Goal: Transaction & Acquisition: Subscribe to service/newsletter

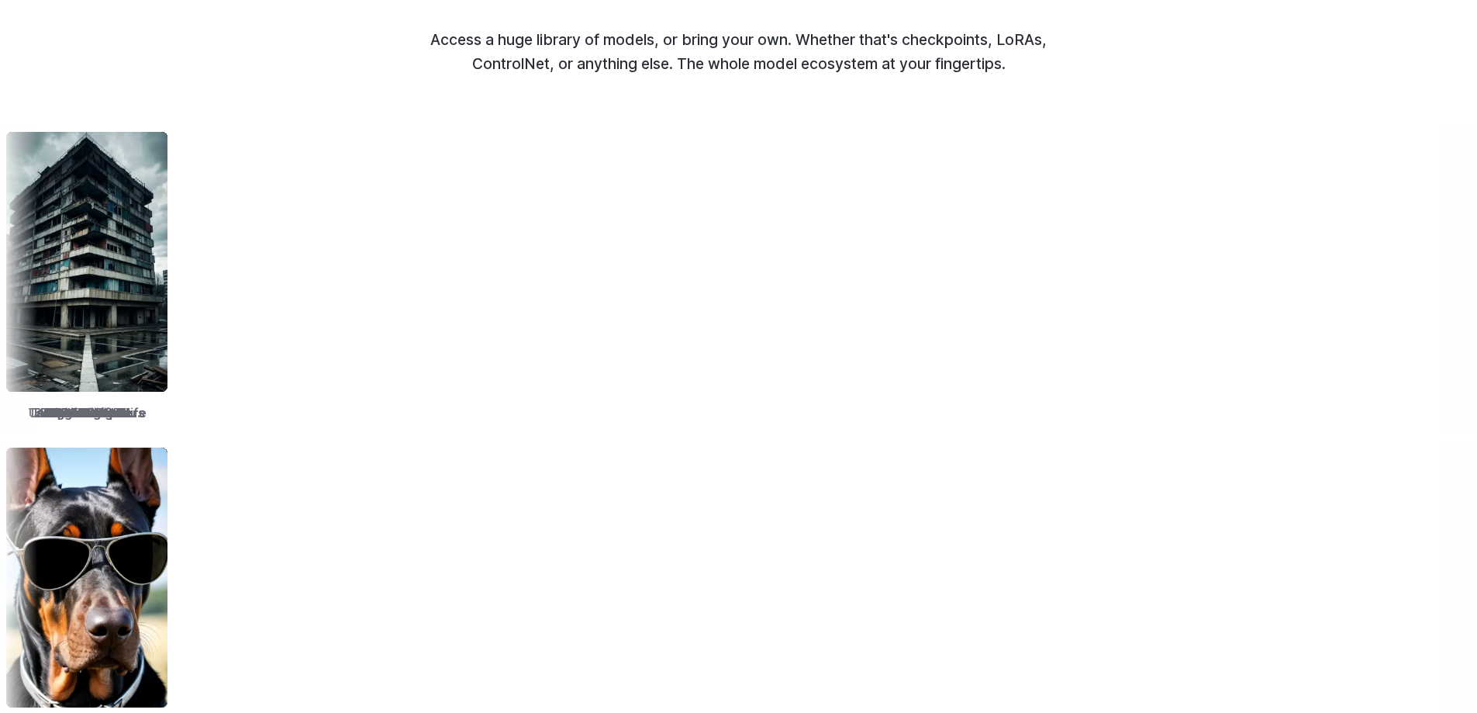
scroll to position [1938, 0]
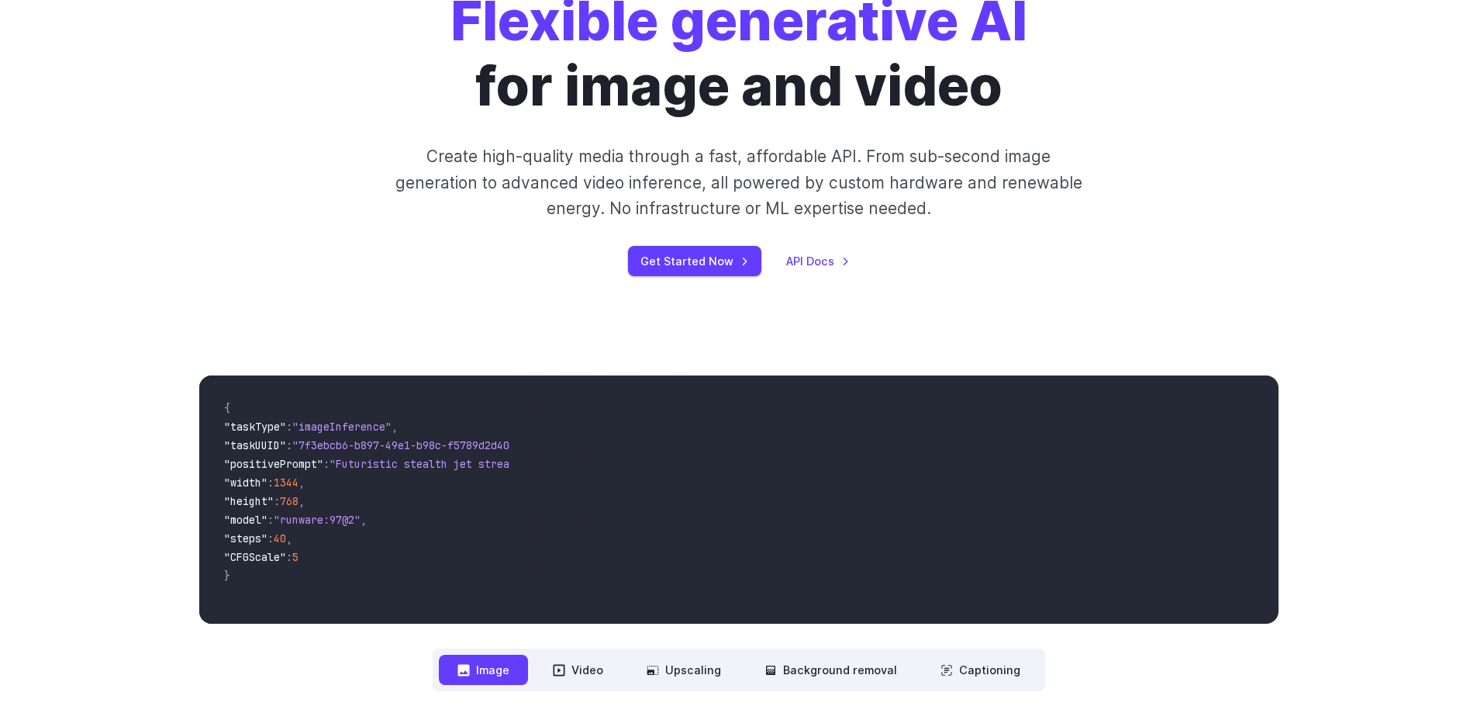
scroll to position [233, 0]
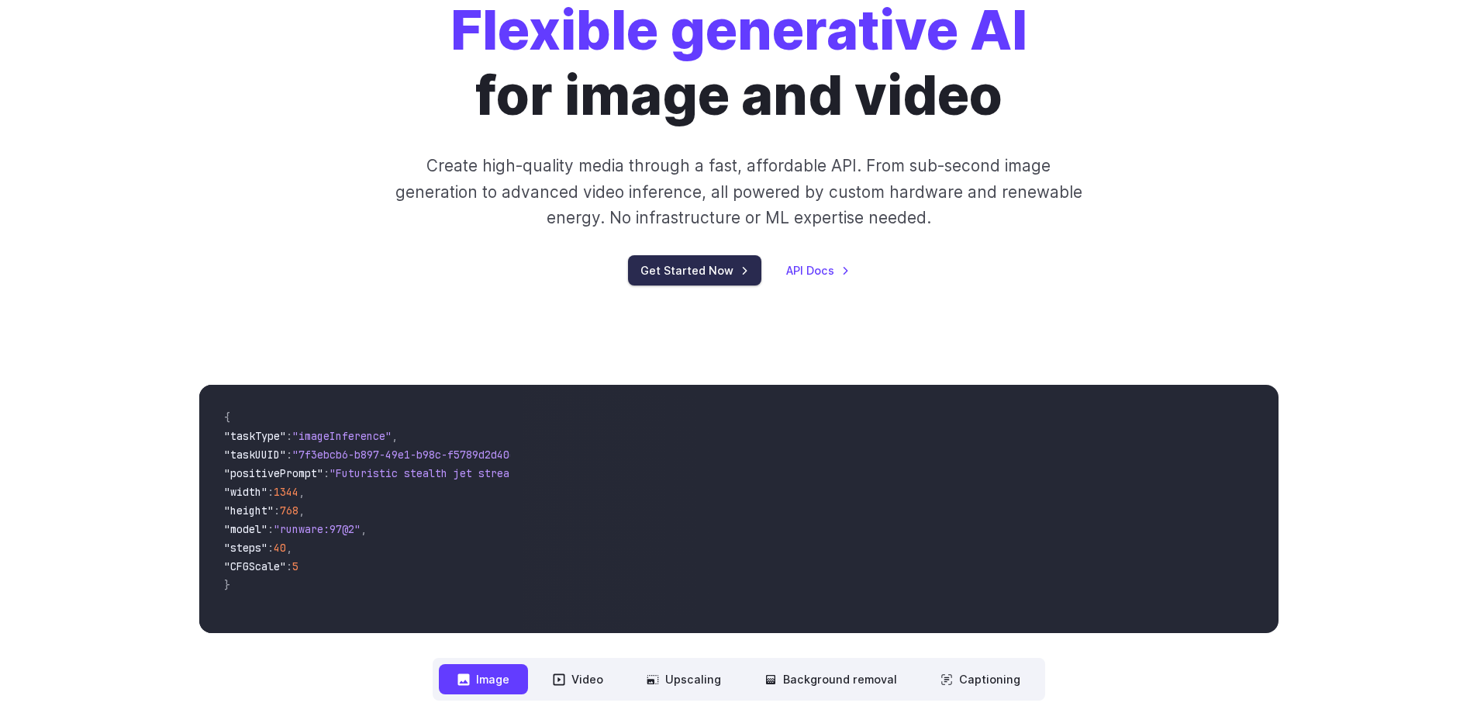
click at [708, 264] on link "Get Started Now" at bounding box center [694, 270] width 133 height 30
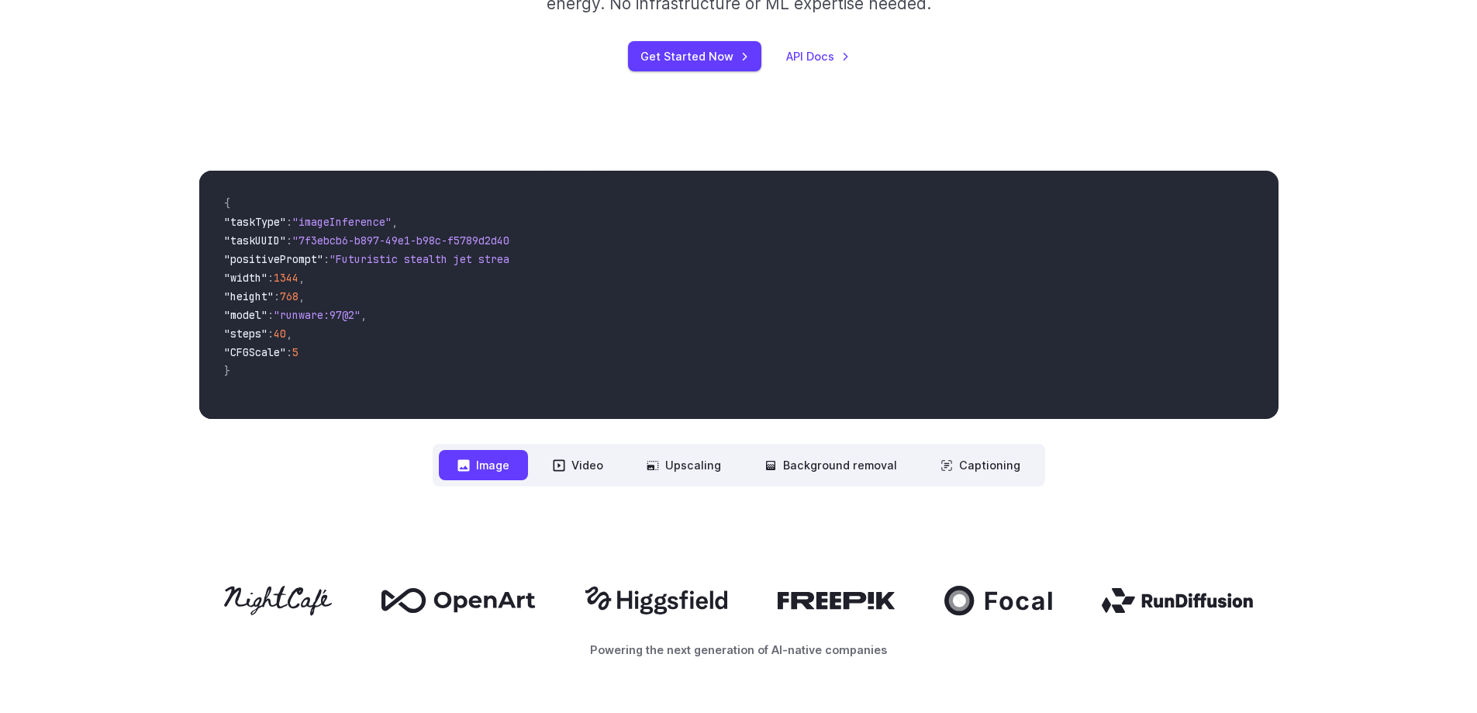
scroll to position [620, 0]
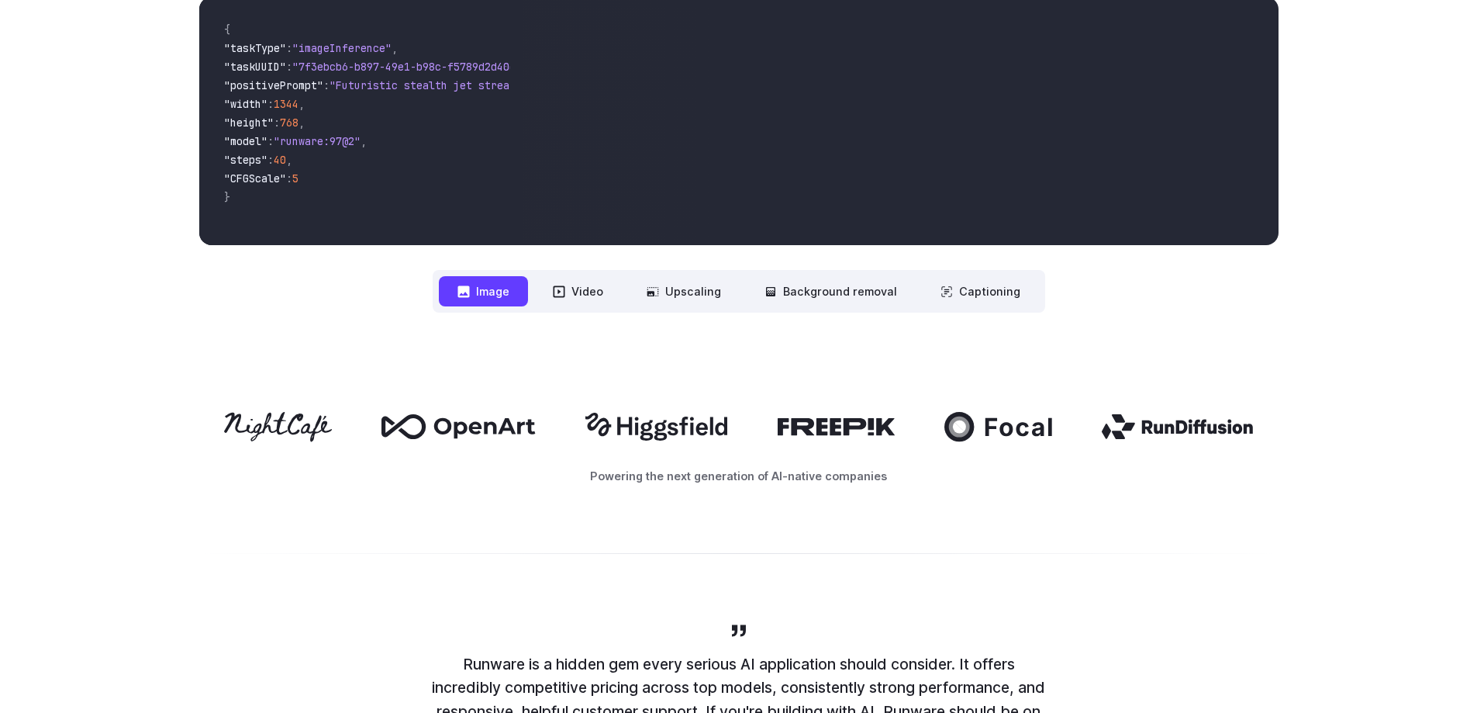
click at [499, 300] on button "Image" at bounding box center [483, 291] width 89 height 30
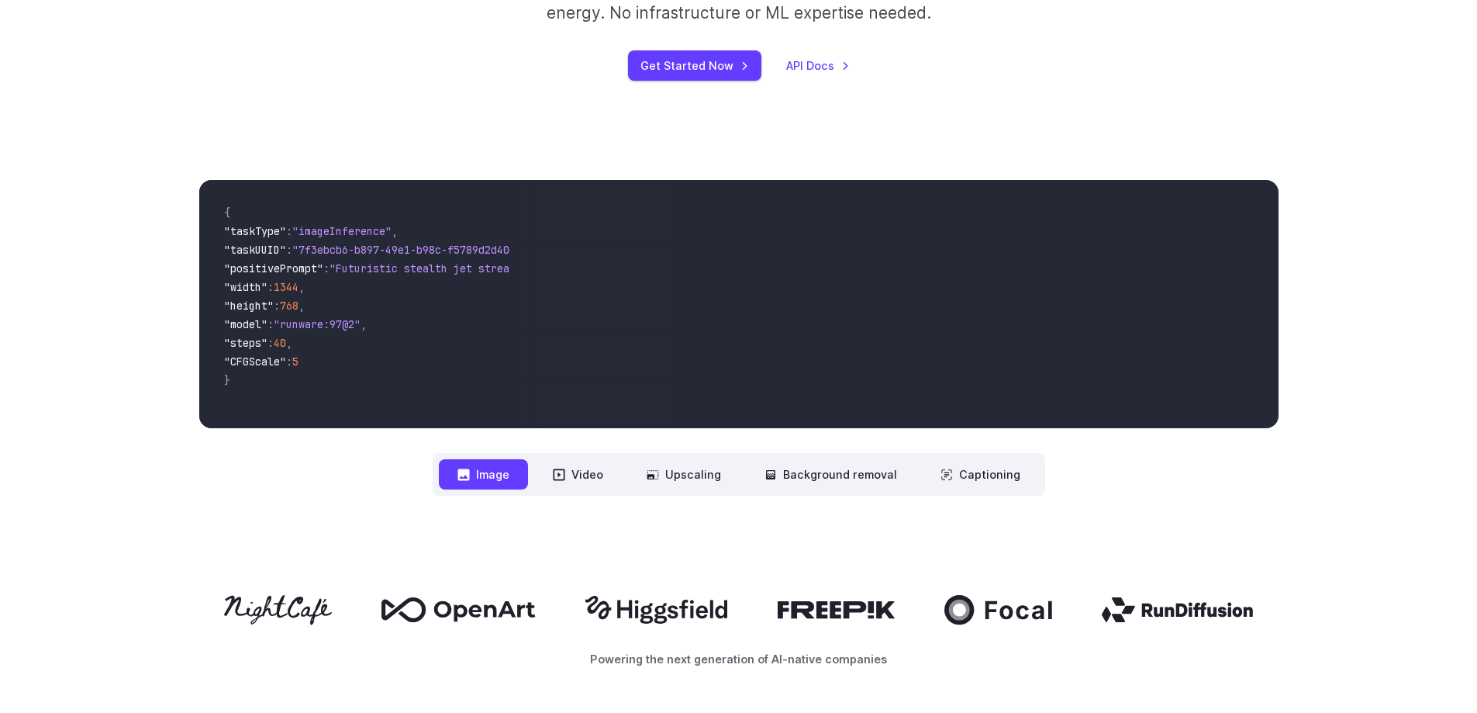
scroll to position [465, 0]
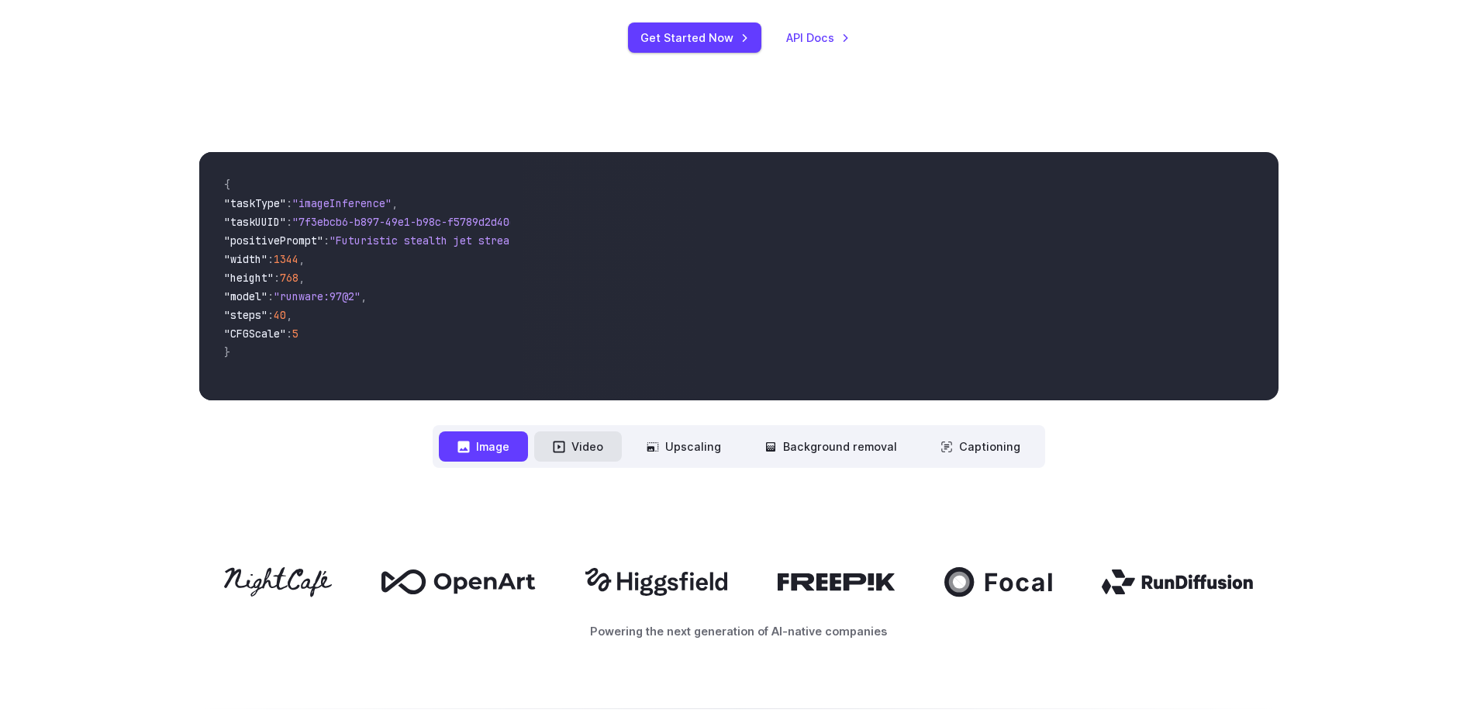
click at [576, 441] on button "Video" at bounding box center [578, 446] width 88 height 30
click at [528, 448] on button "Image" at bounding box center [483, 446] width 89 height 30
click at [588, 438] on button "Video" at bounding box center [578, 446] width 88 height 30
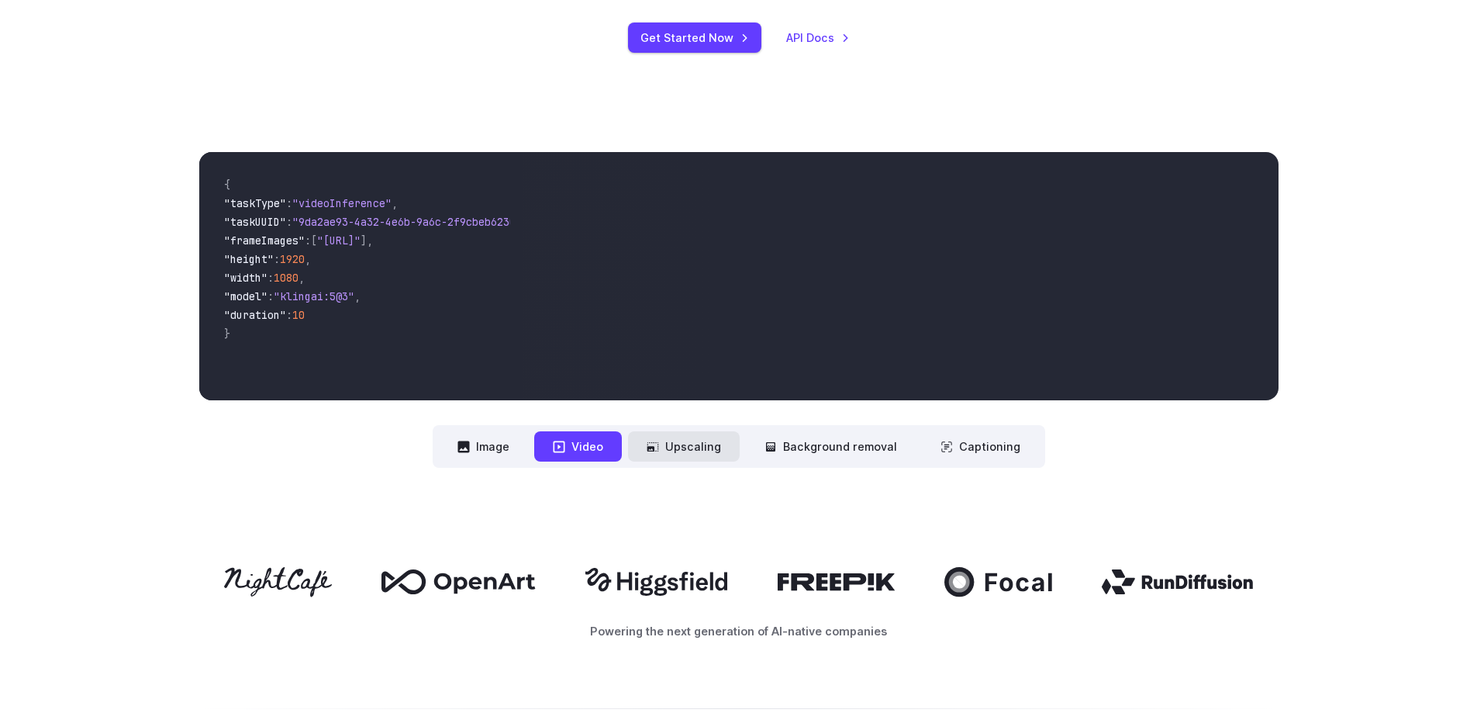
click at [659, 449] on icon at bounding box center [653, 446] width 12 height 12
click at [717, 451] on button "Upscaling" at bounding box center [684, 446] width 112 height 30
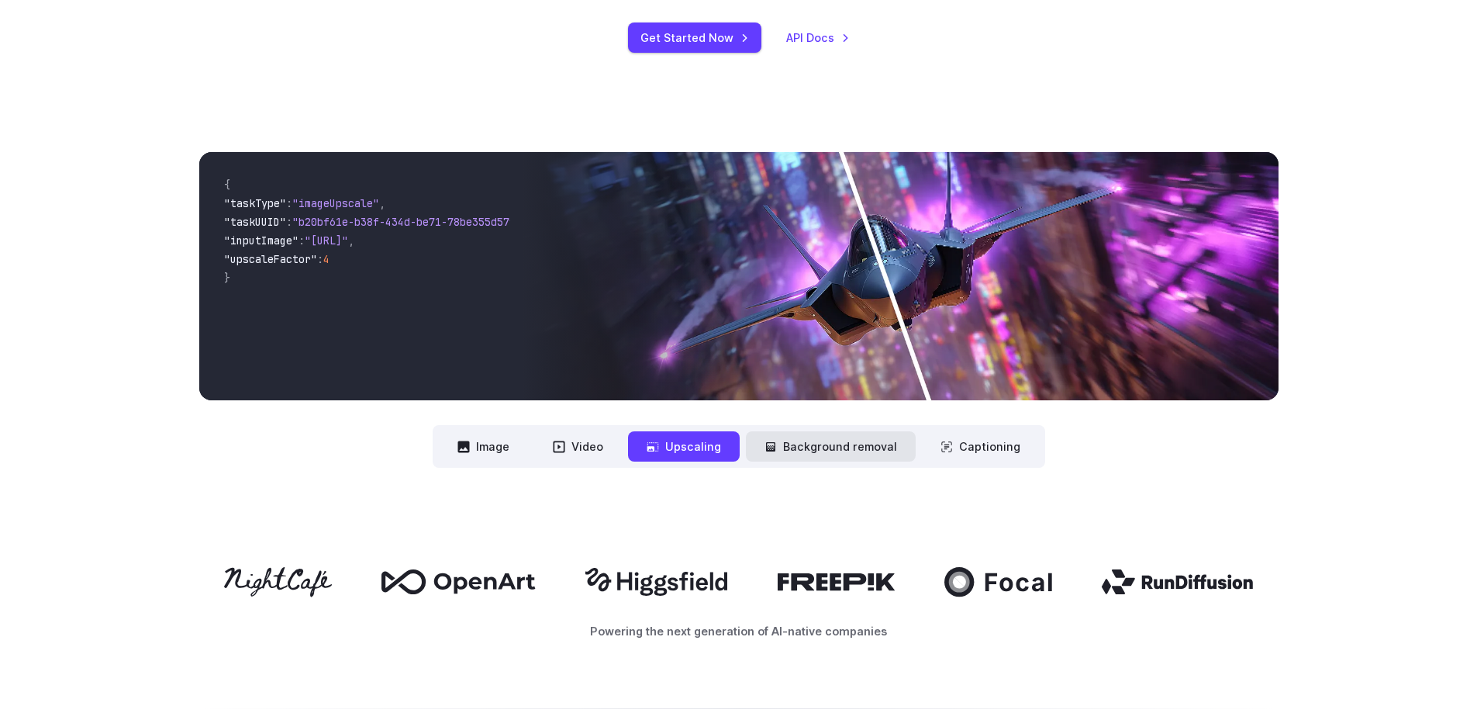
click at [814, 449] on button "Background removal" at bounding box center [831, 446] width 170 height 30
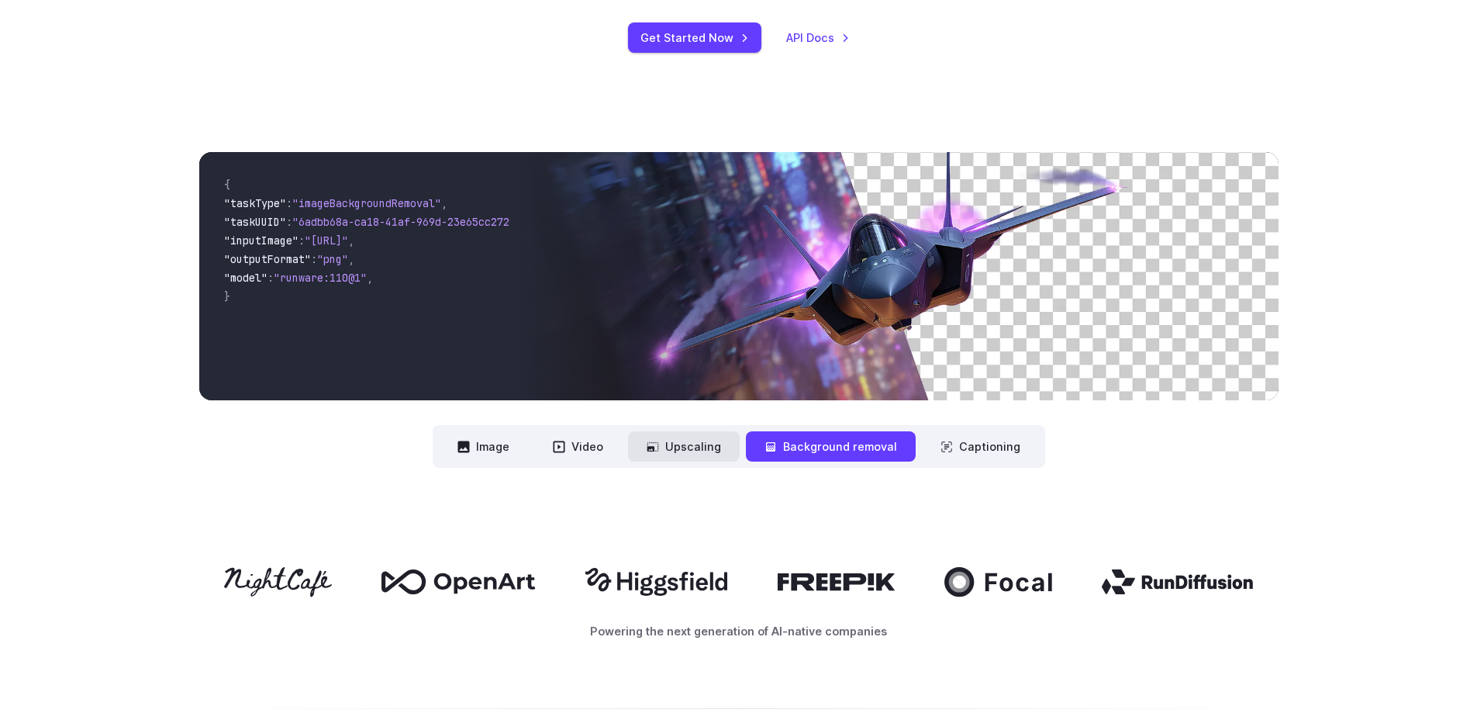
click at [696, 457] on button "Upscaling" at bounding box center [684, 446] width 112 height 30
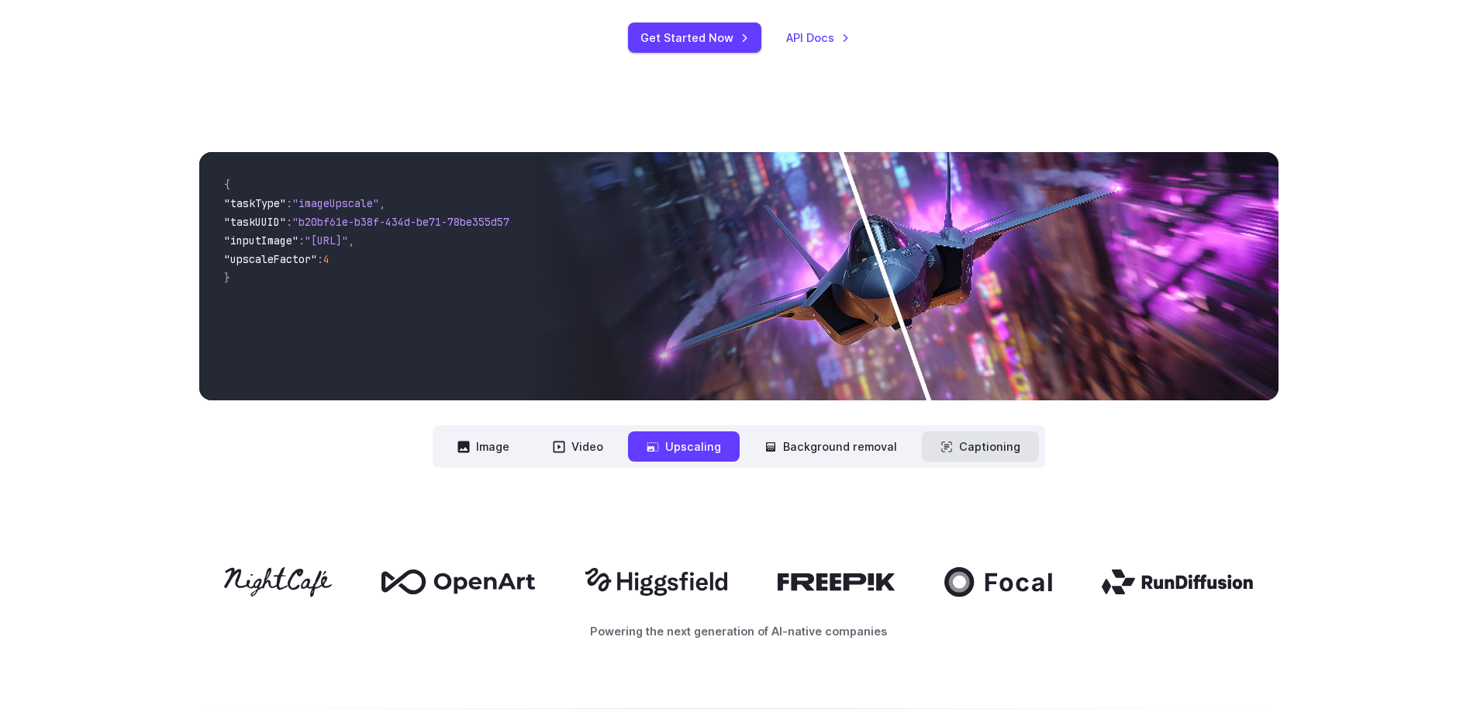
click at [943, 443] on icon at bounding box center [946, 446] width 12 height 12
click at [944, 450] on icon at bounding box center [946, 446] width 12 height 12
click at [852, 443] on button "Background removal" at bounding box center [831, 446] width 170 height 30
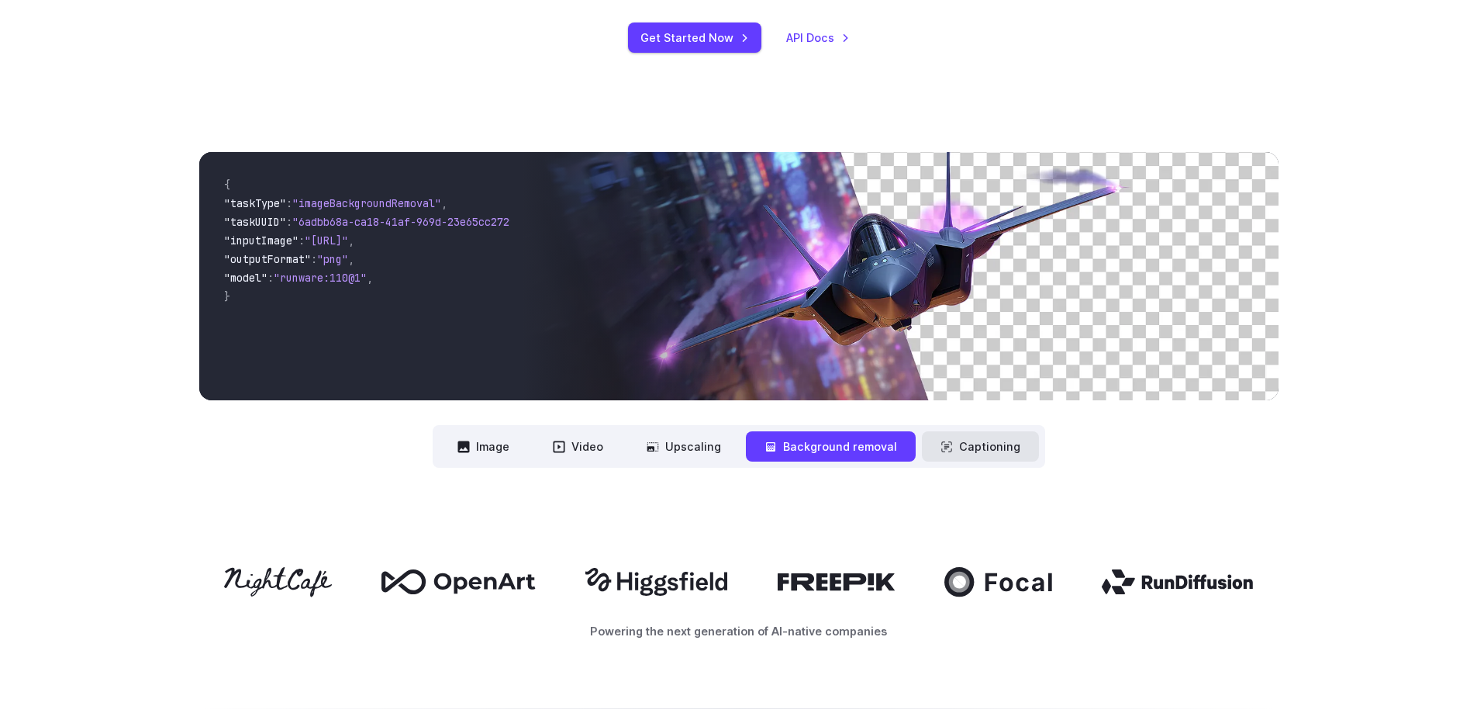
click at [950, 454] on button "Captioning" at bounding box center [980, 446] width 117 height 30
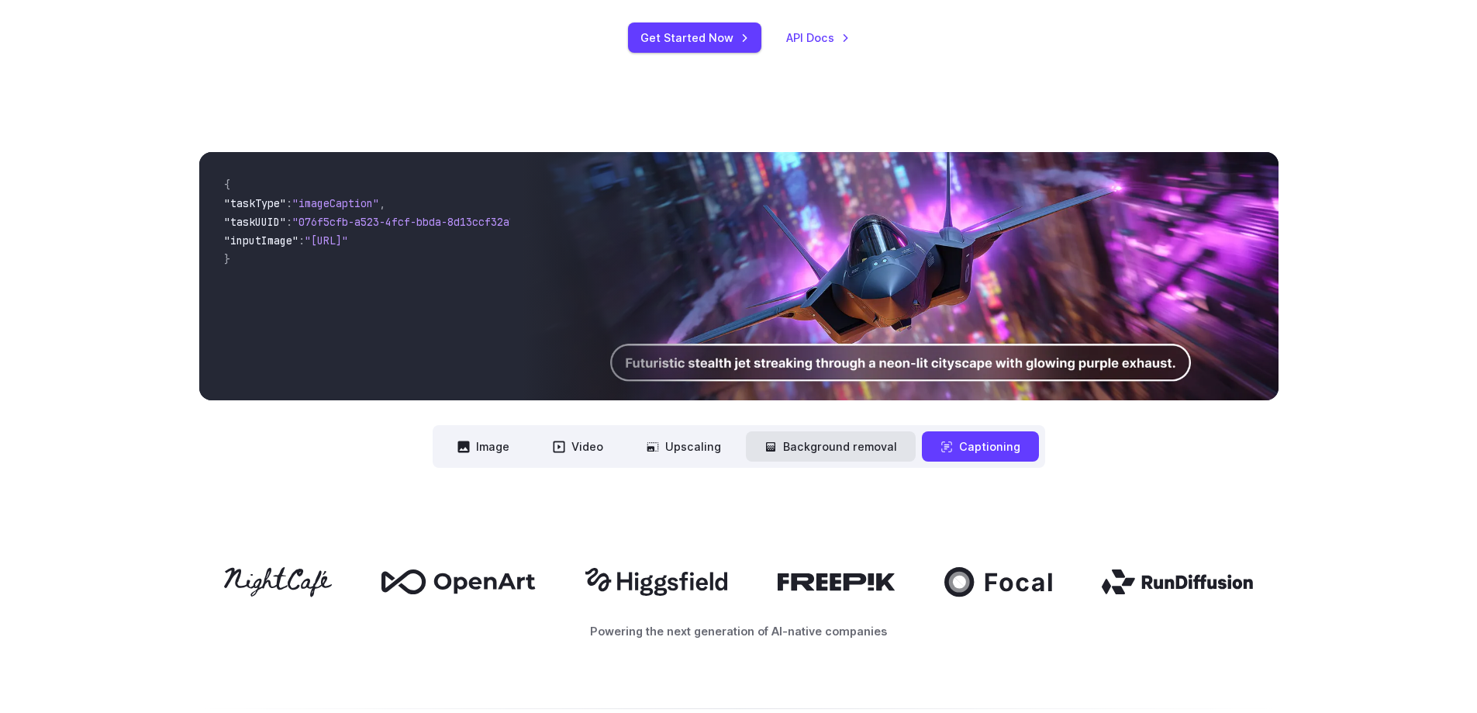
click at [850, 446] on button "Background removal" at bounding box center [831, 446] width 170 height 30
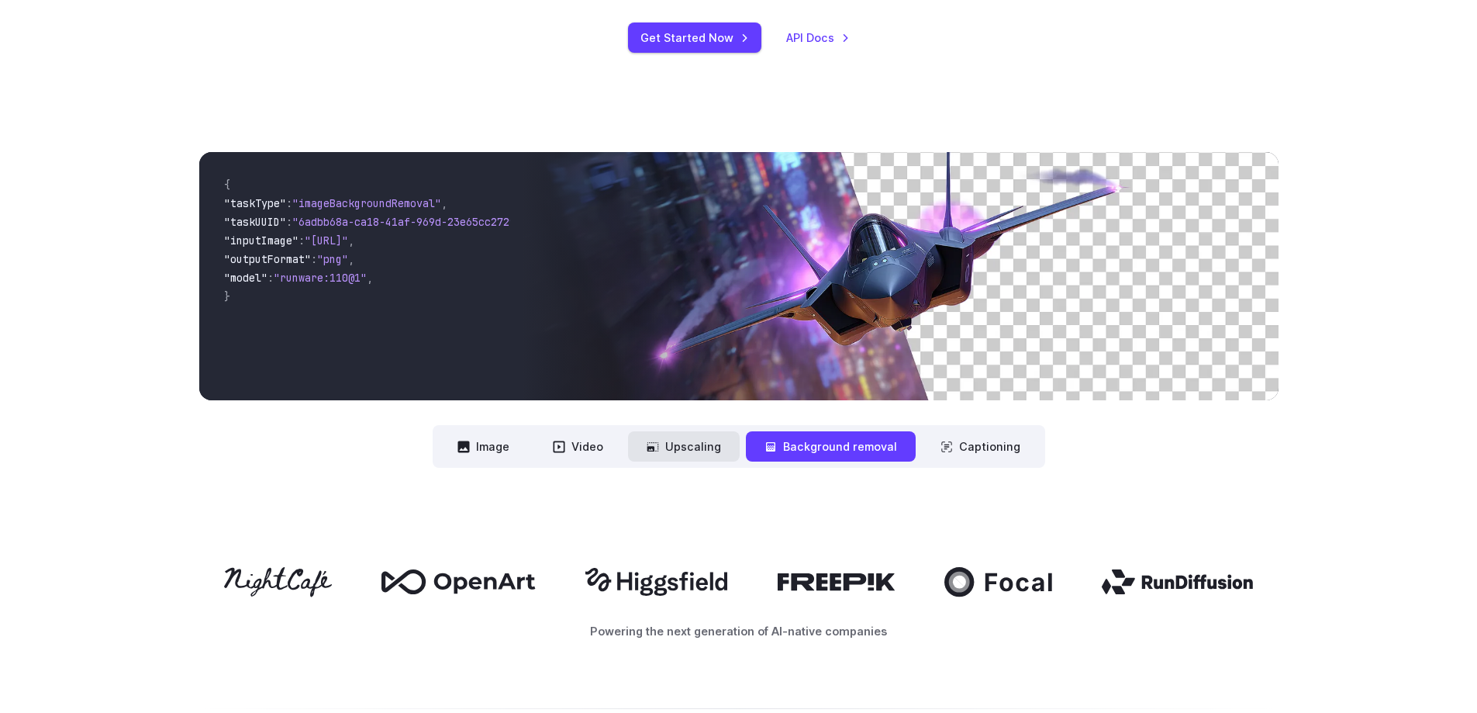
drag, startPoint x: 716, startPoint y: 446, endPoint x: 691, endPoint y: 449, distance: 25.0
click at [713, 446] on button "Upscaling" at bounding box center [684, 446] width 112 height 30
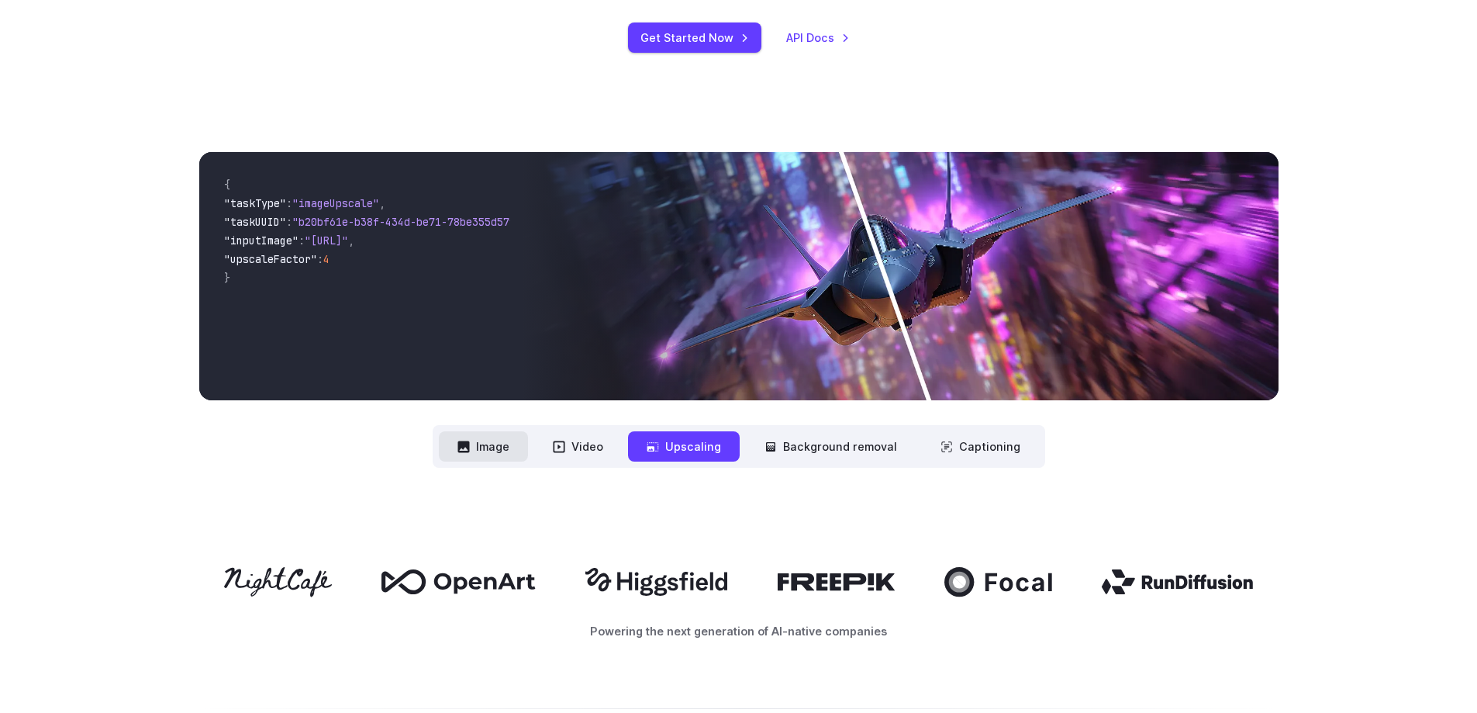
drag, startPoint x: 585, startPoint y: 436, endPoint x: 526, endPoint y: 444, distance: 59.5
click at [577, 436] on button "Video" at bounding box center [578, 446] width 88 height 30
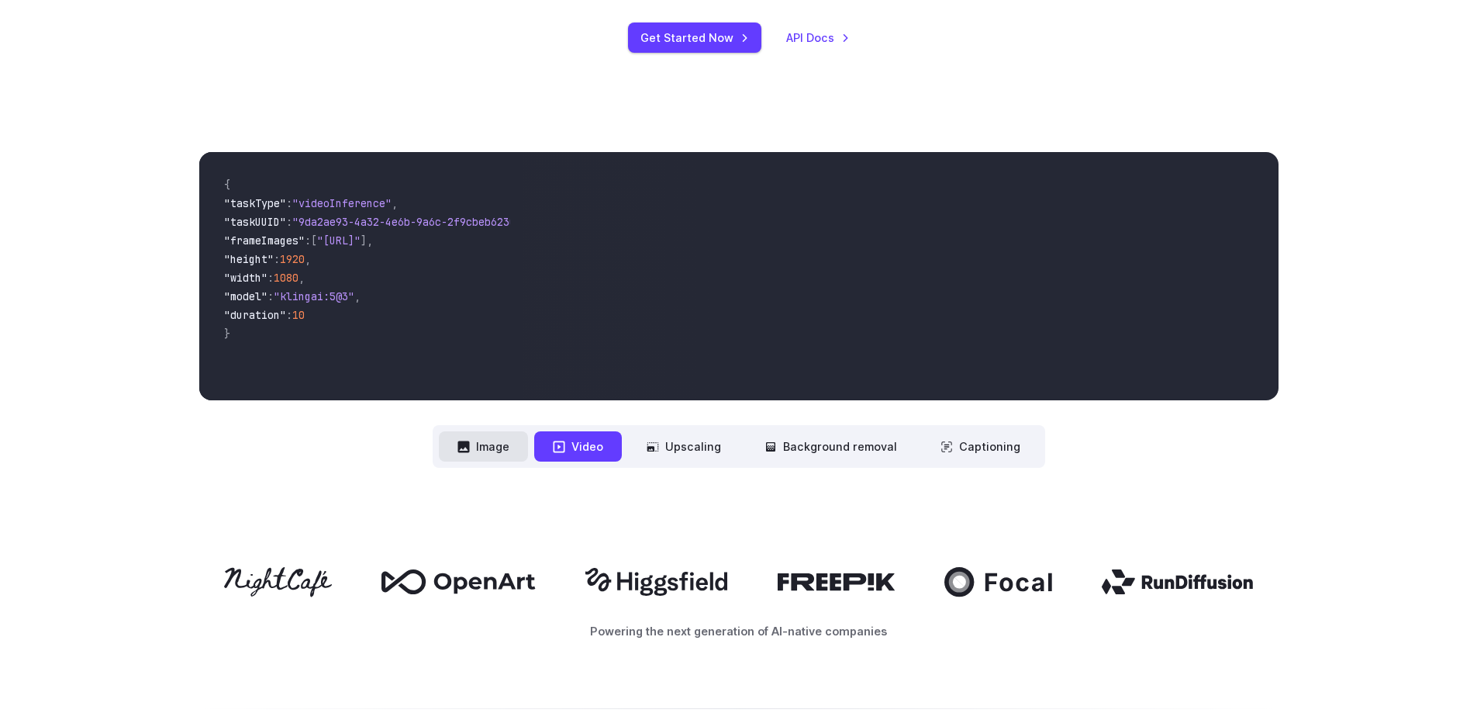
click at [466, 455] on button "Image" at bounding box center [483, 446] width 89 height 30
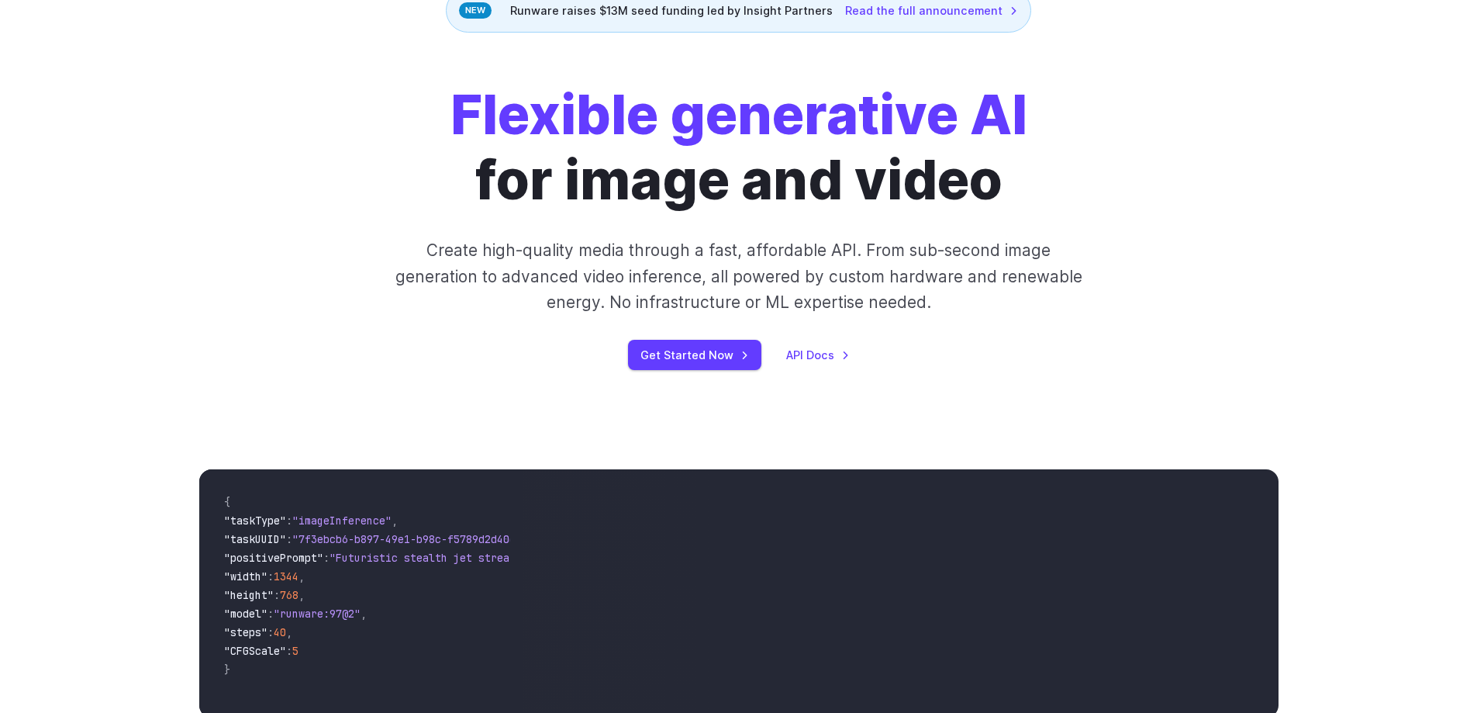
scroll to position [0, 0]
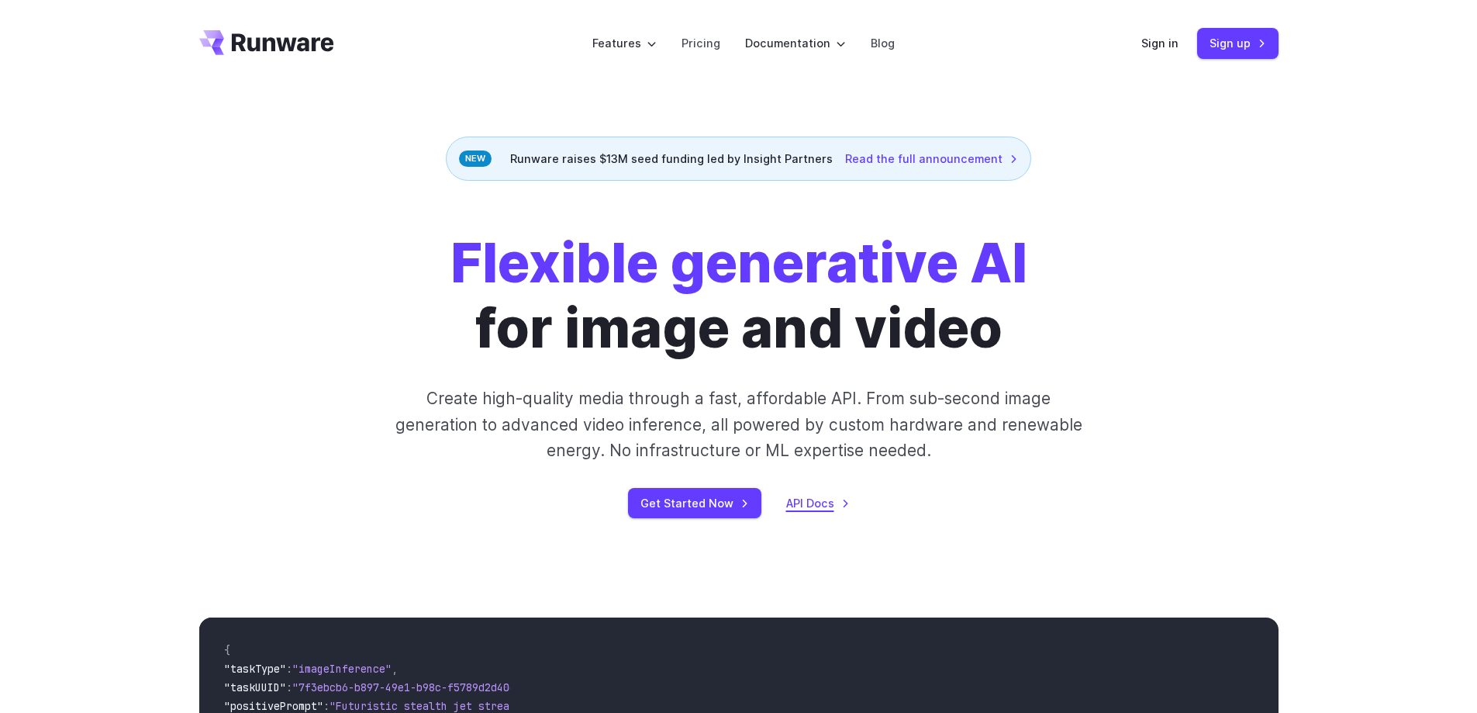
click at [804, 511] on div "Get Started Now API Docs" at bounding box center [739, 503] width 864 height 30
click at [803, 506] on link "API Docs" at bounding box center [818, 503] width 64 height 18
click at [1208, 47] on link "Sign up" at bounding box center [1237, 43] width 81 height 30
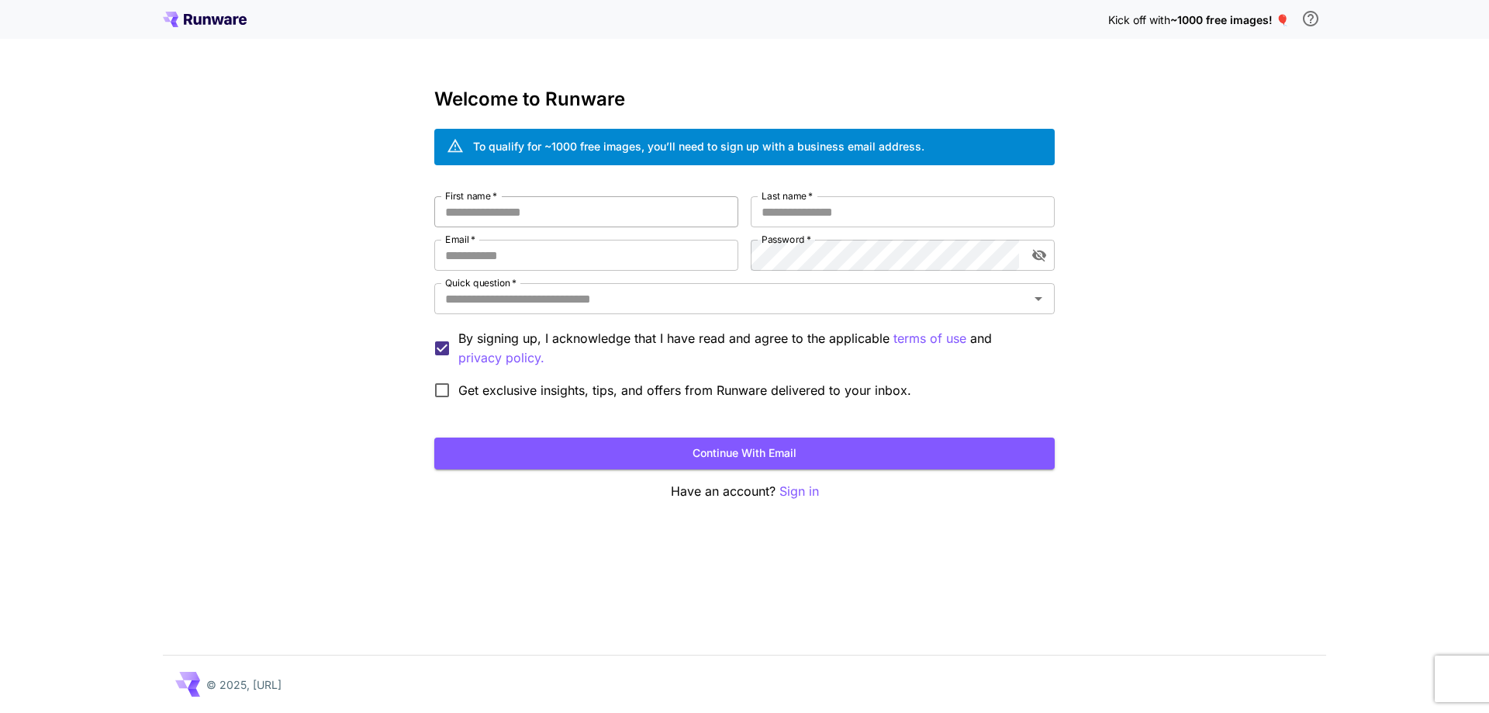
click at [700, 212] on input "First name   *" at bounding box center [586, 211] width 304 height 31
type input "**"
drag, startPoint x: 823, startPoint y: 192, endPoint x: 822, endPoint y: 205, distance: 12.4
click at [822, 203] on div "Welcome to Runware To qualify for ~1000 free images, you’ll need to sign up wit…" at bounding box center [744, 294] width 620 height 412
click at [822, 205] on input "Last name   *" at bounding box center [902, 211] width 304 height 31
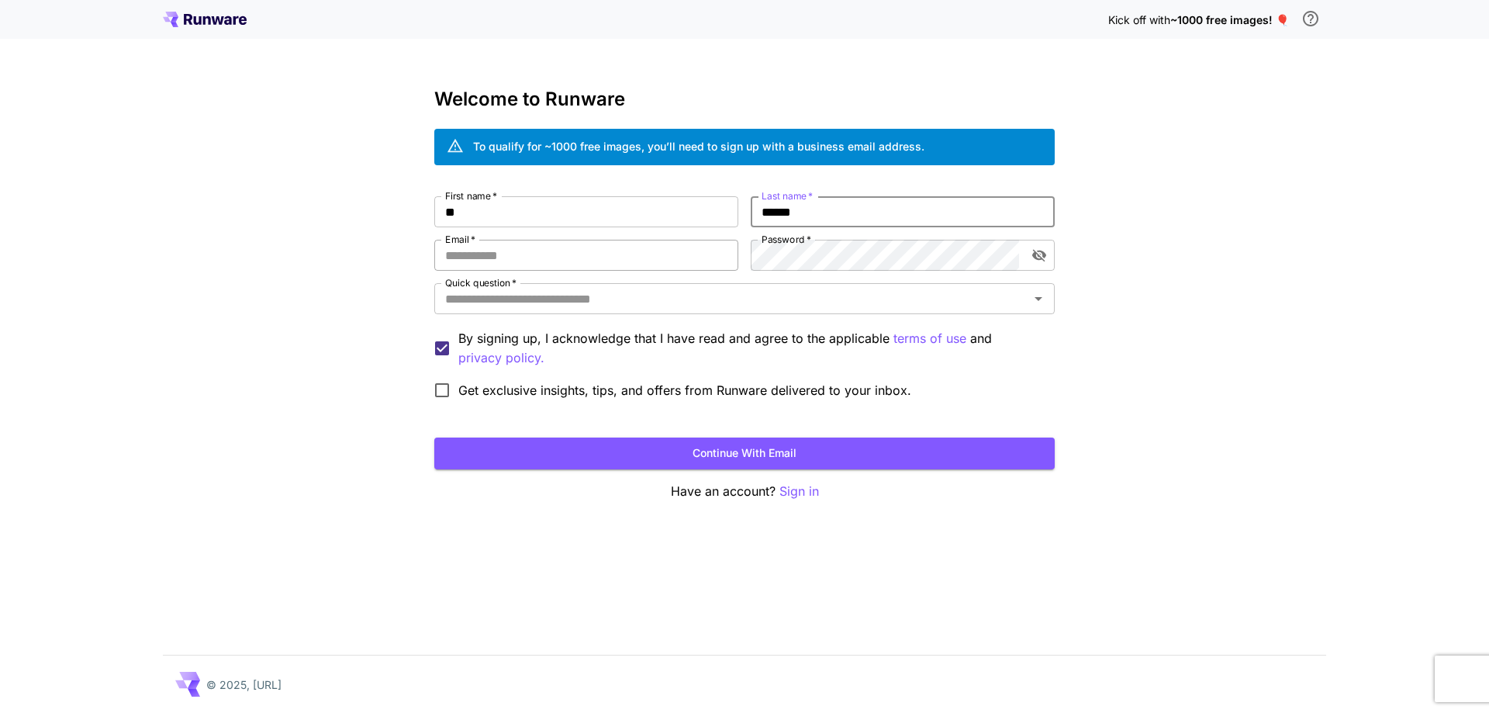
type input "******"
click at [532, 246] on input "Email   *" at bounding box center [586, 255] width 304 height 31
click at [1041, 253] on icon "toggle password visibility" at bounding box center [1039, 256] width 14 height 12
click at [763, 271] on div "**********" at bounding box center [744, 301] width 620 height 210
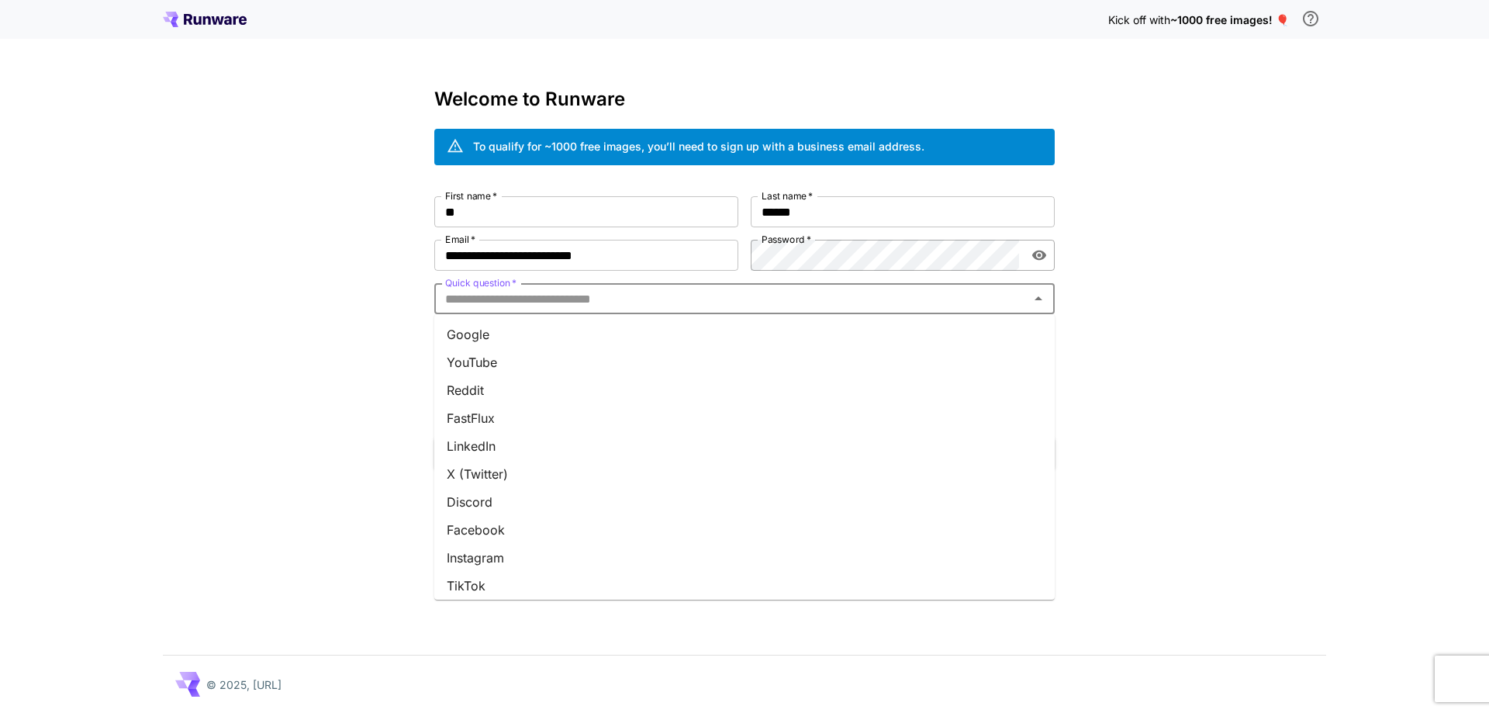
click at [713, 295] on input "Quick question   *" at bounding box center [731, 299] width 585 height 22
click at [640, 534] on li "Telegram" at bounding box center [744, 536] width 620 height 28
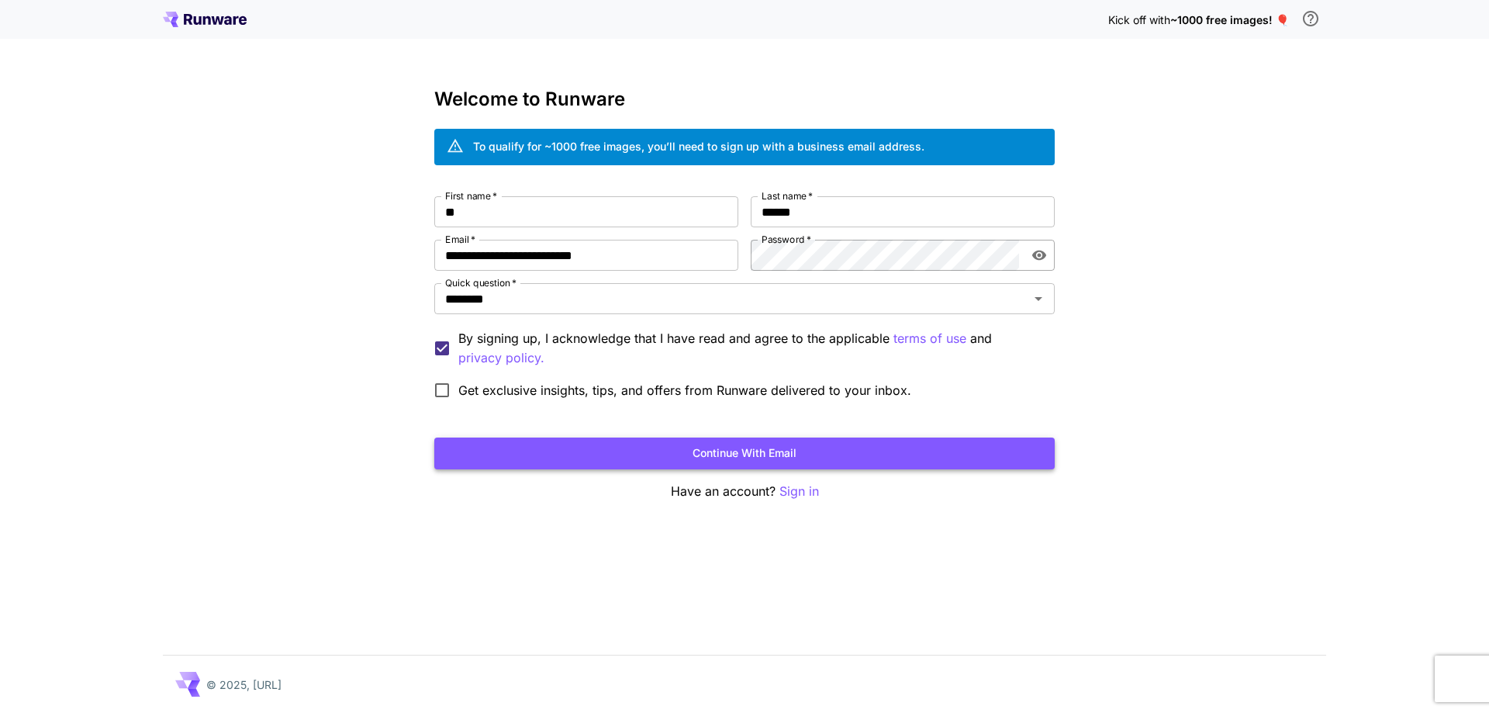
click at [454, 438] on button "Continue with email" at bounding box center [744, 453] width 620 height 32
click at [941, 447] on button "Continue with email" at bounding box center [744, 453] width 620 height 32
click at [1468, 24] on icon "close" at bounding box center [1467, 25] width 8 height 8
click at [717, 277] on div "**********" at bounding box center [744, 301] width 620 height 210
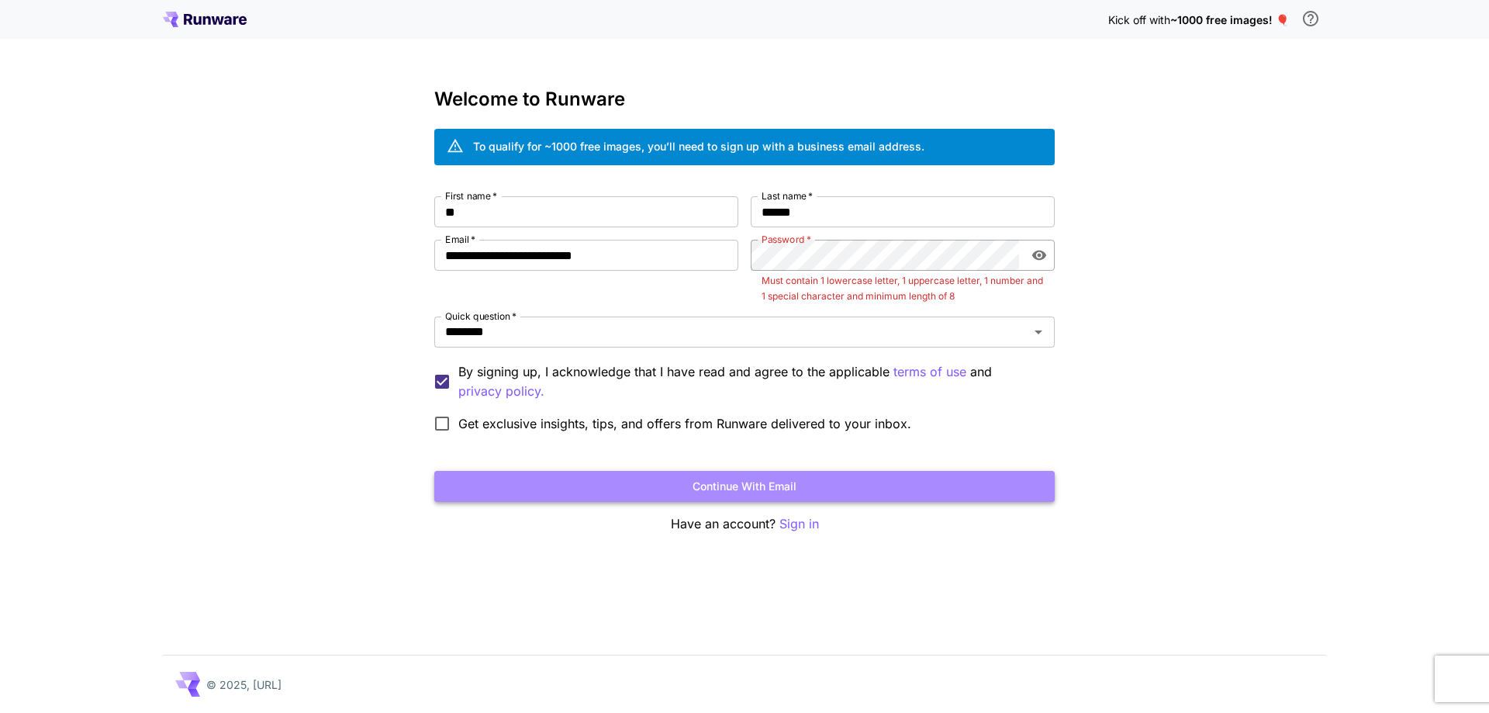
click at [902, 484] on button "Continue with email" at bounding box center [744, 487] width 620 height 32
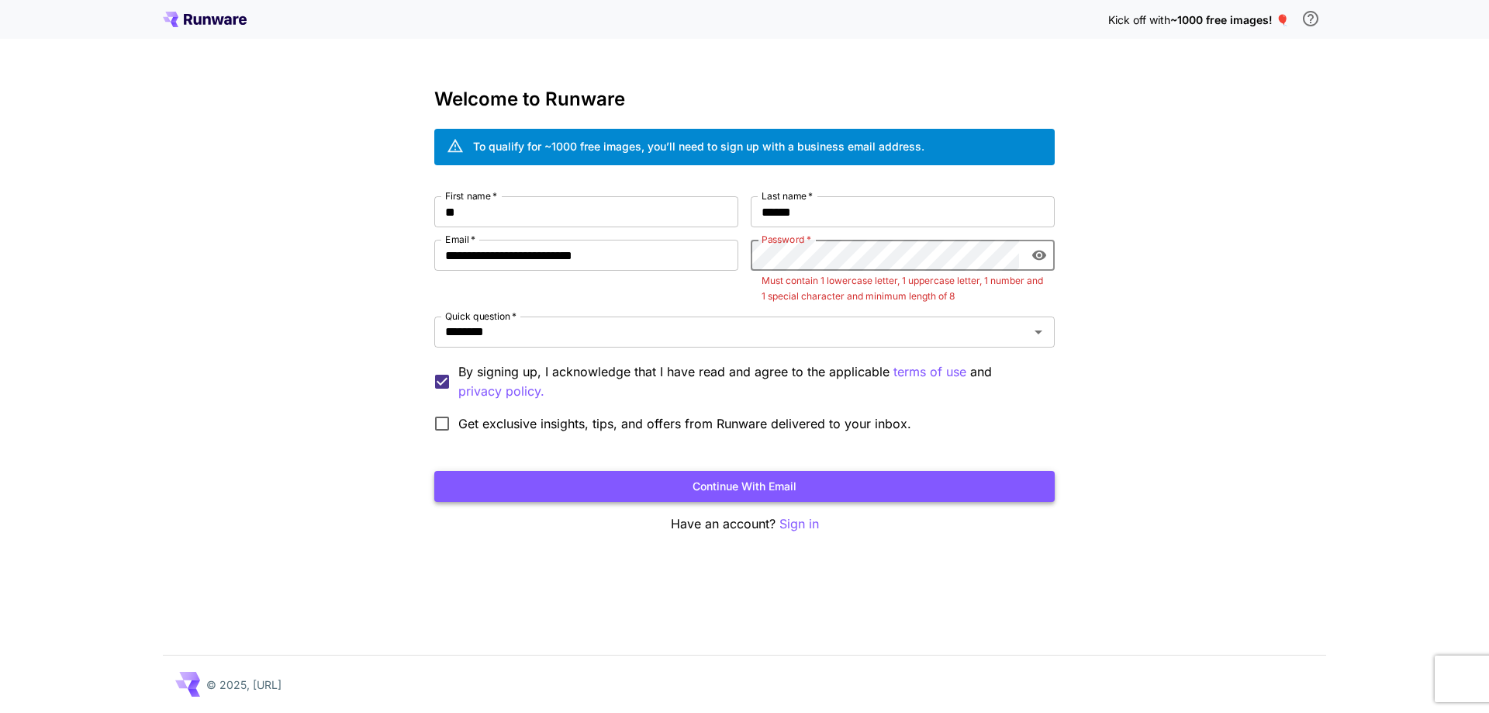
click at [865, 479] on button "Continue with email" at bounding box center [744, 487] width 620 height 32
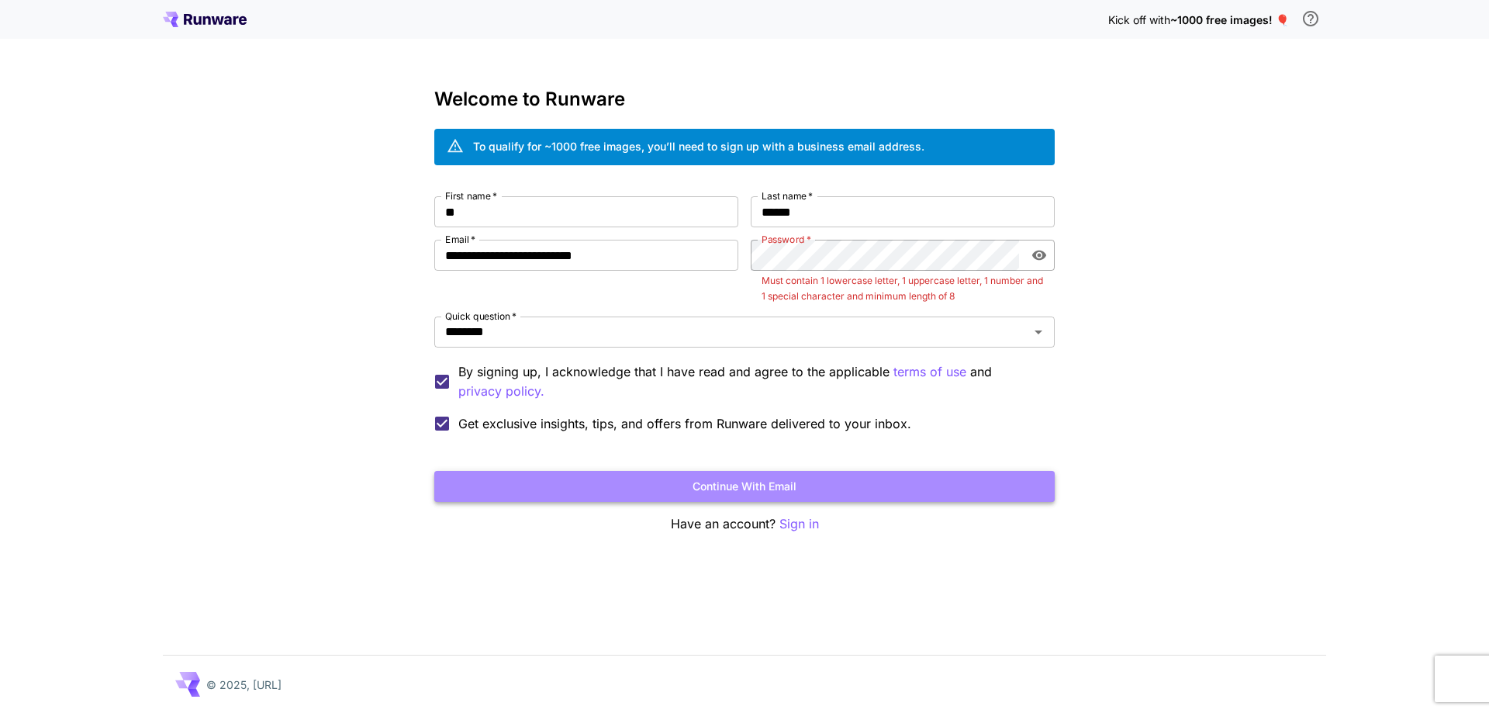
click at [506, 474] on button "Continue with email" at bounding box center [744, 487] width 620 height 32
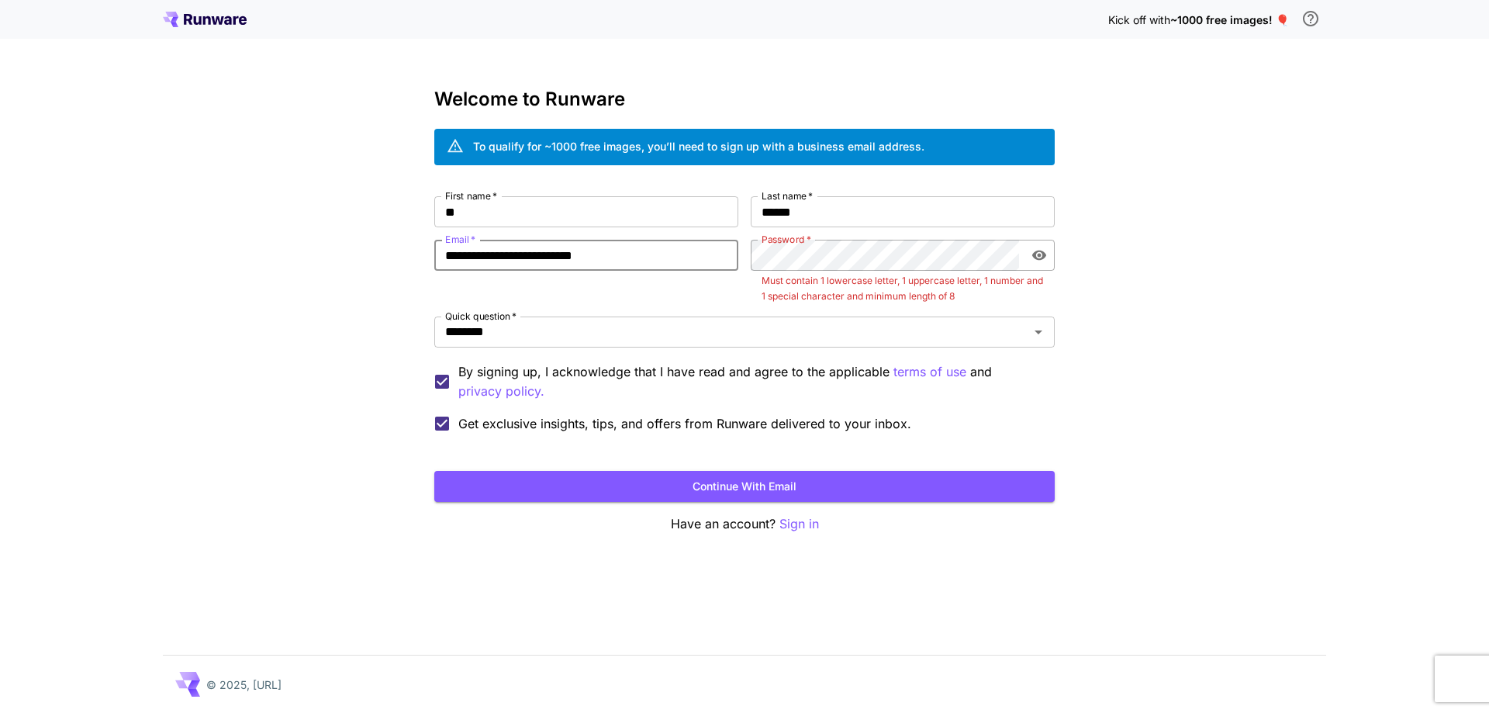
drag, startPoint x: 640, startPoint y: 250, endPoint x: 388, endPoint y: 243, distance: 252.9
click at [388, 243] on div "**********" at bounding box center [744, 356] width 1489 height 713
type input "**********"
click at [730, 288] on div "**********" at bounding box center [744, 317] width 620 height 243
click at [878, 478] on button "Continue with email" at bounding box center [744, 487] width 620 height 32
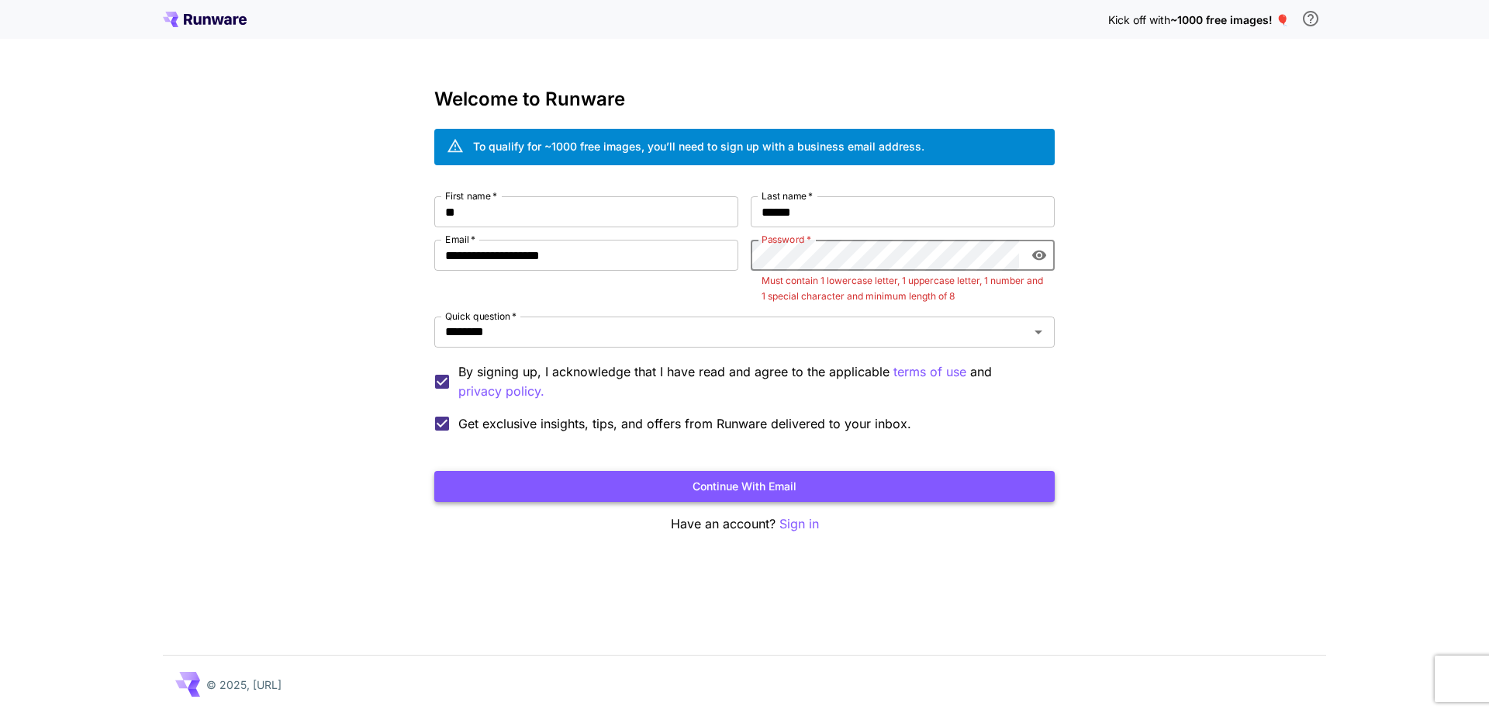
click at [892, 489] on button "Continue with email" at bounding box center [744, 487] width 620 height 32
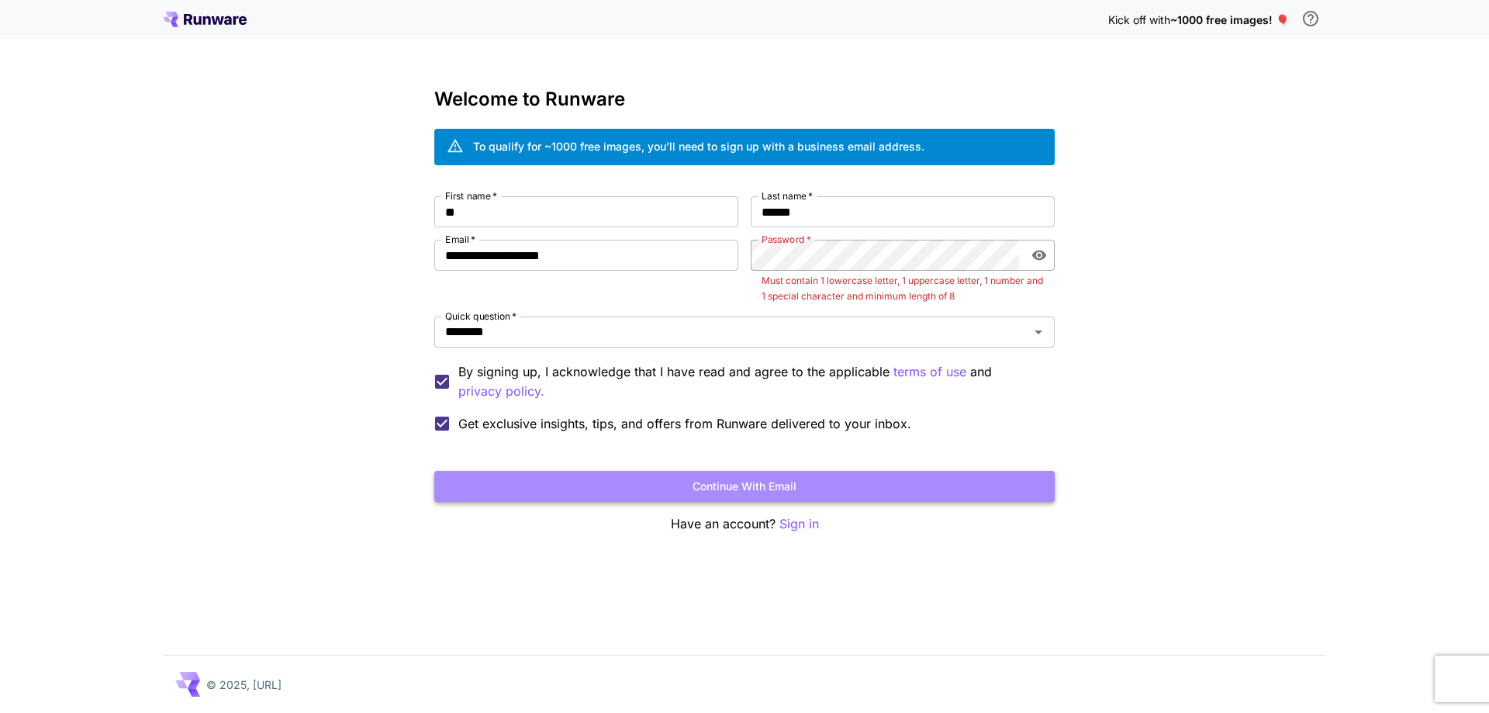
click at [892, 489] on button "Continue with email" at bounding box center [744, 487] width 620 height 32
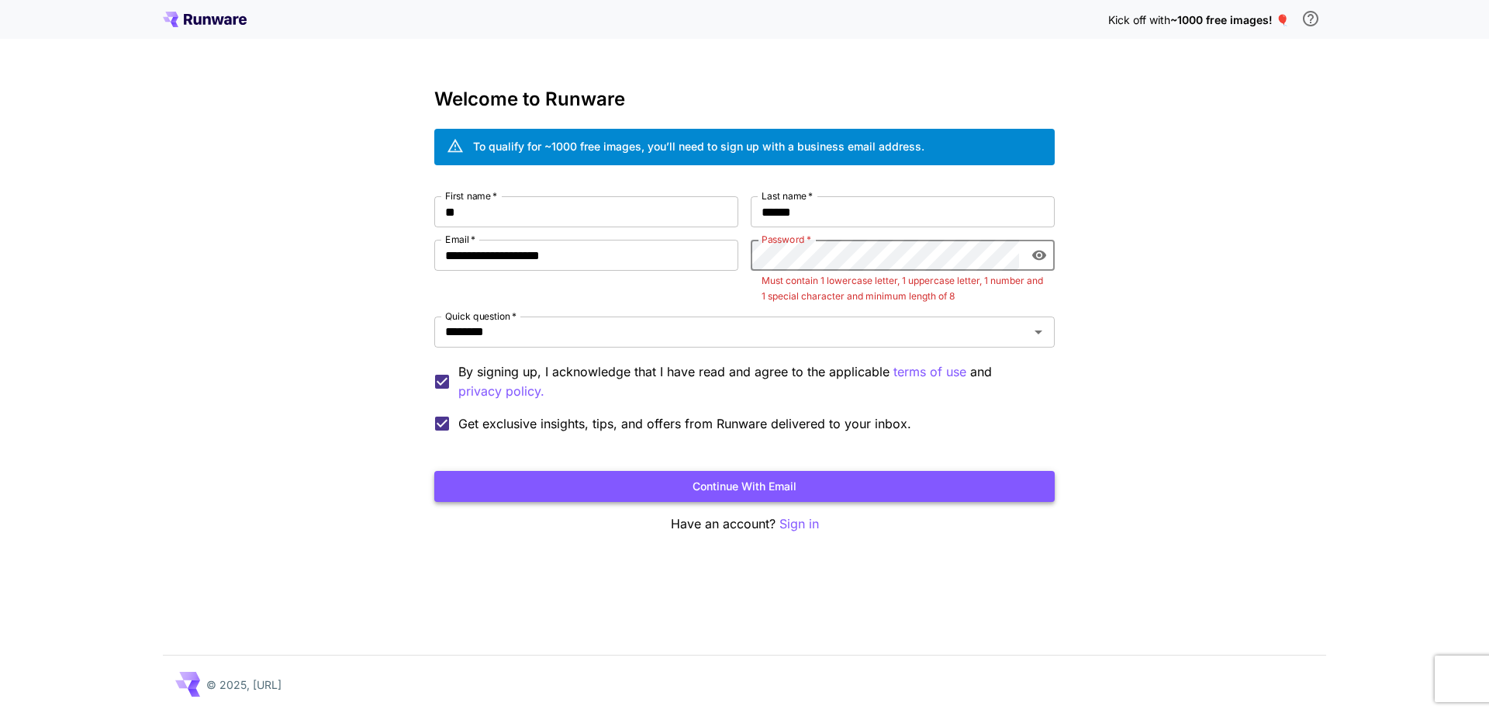
click at [892, 489] on button "Continue with email" at bounding box center [744, 487] width 620 height 32
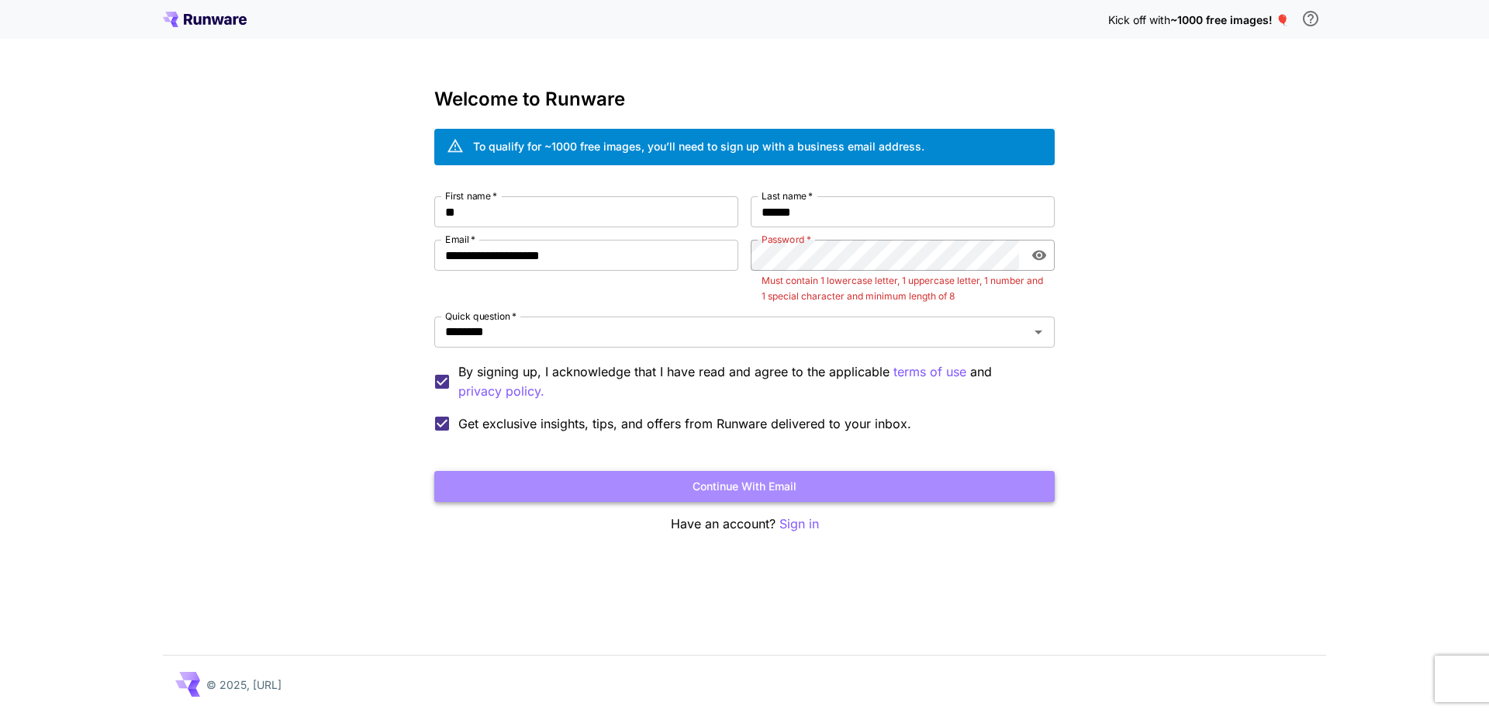
click at [892, 488] on button "Continue with email" at bounding box center [744, 487] width 620 height 32
click at [887, 486] on button "Continue with email" at bounding box center [744, 487] width 620 height 32
click at [884, 484] on button "Continue with email" at bounding box center [744, 487] width 620 height 32
click at [884, 483] on button "Continue with email" at bounding box center [744, 487] width 620 height 32
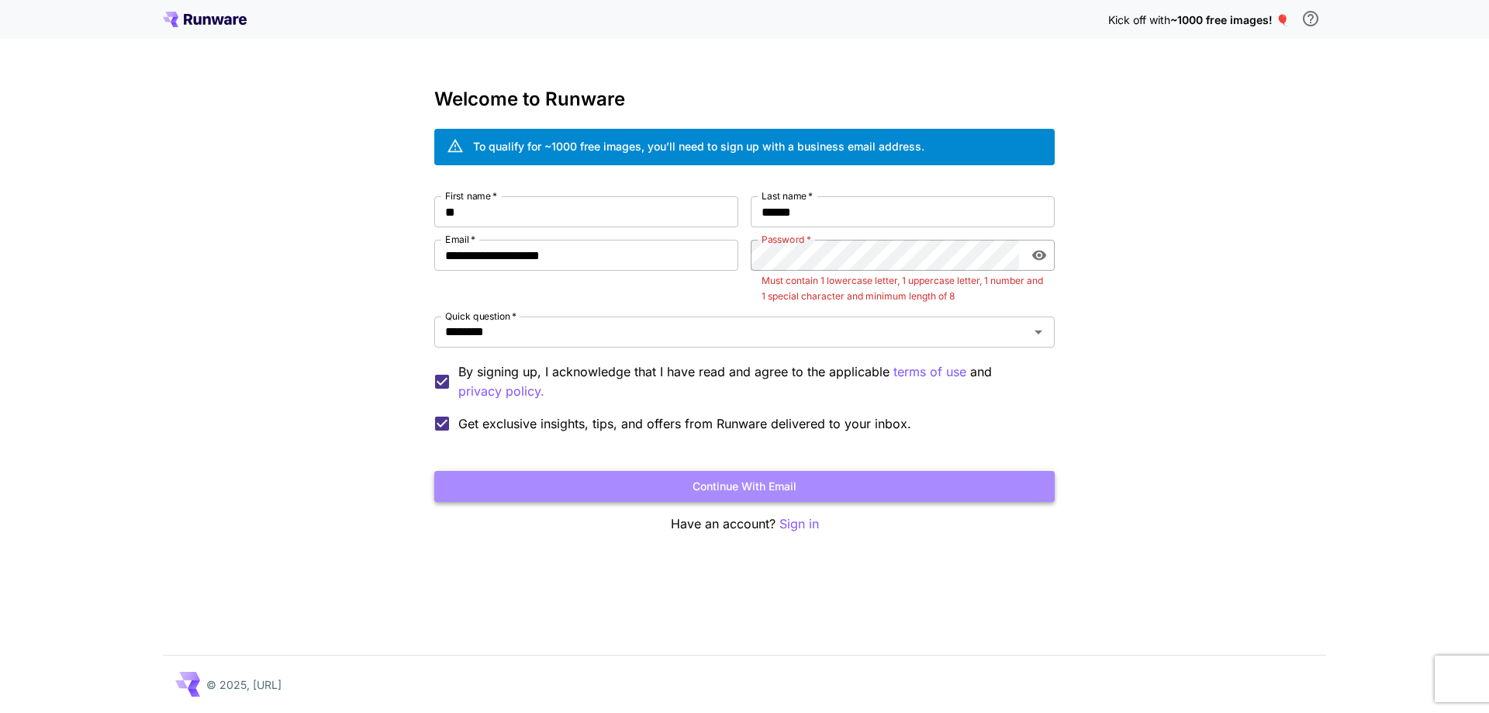
click at [884, 483] on button "Continue with email" at bounding box center [744, 487] width 620 height 32
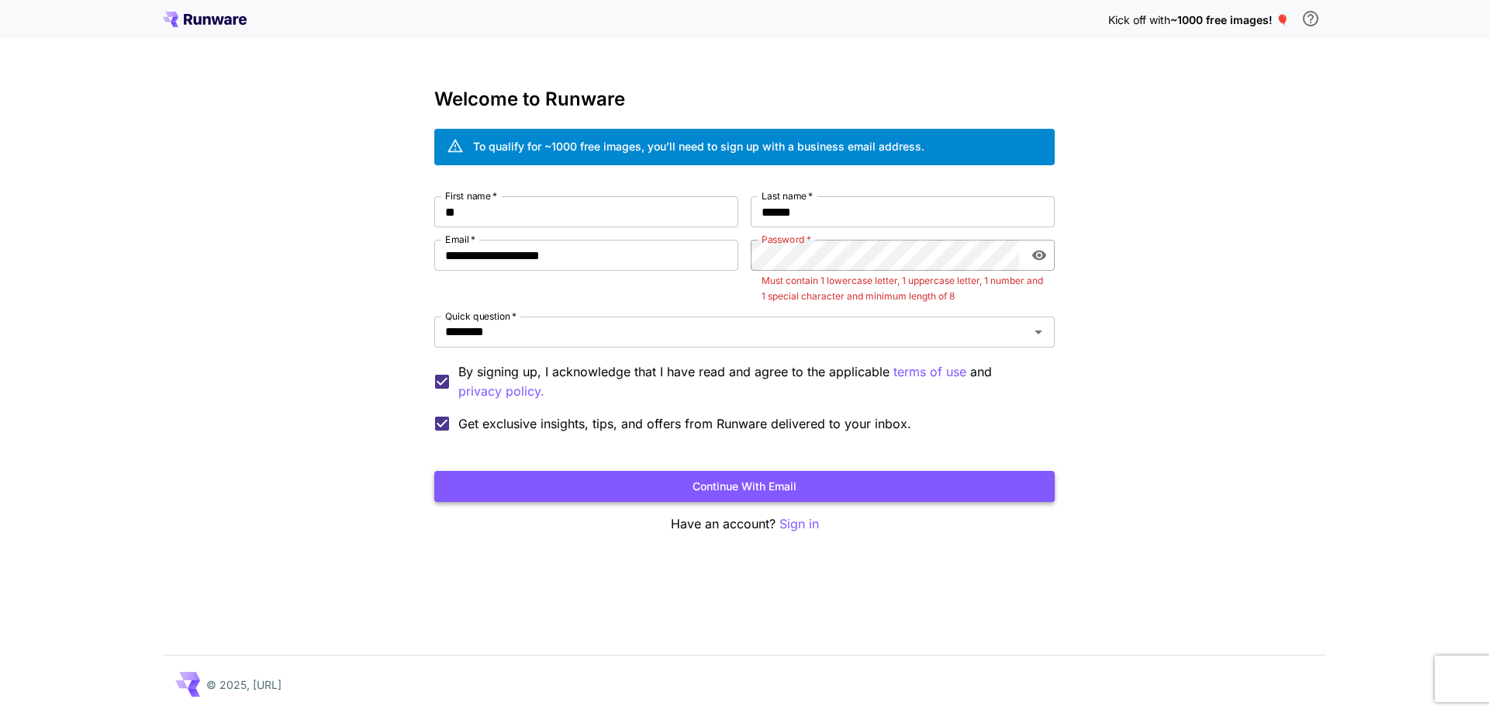
click at [884, 483] on button "Continue with email" at bounding box center [744, 487] width 620 height 32
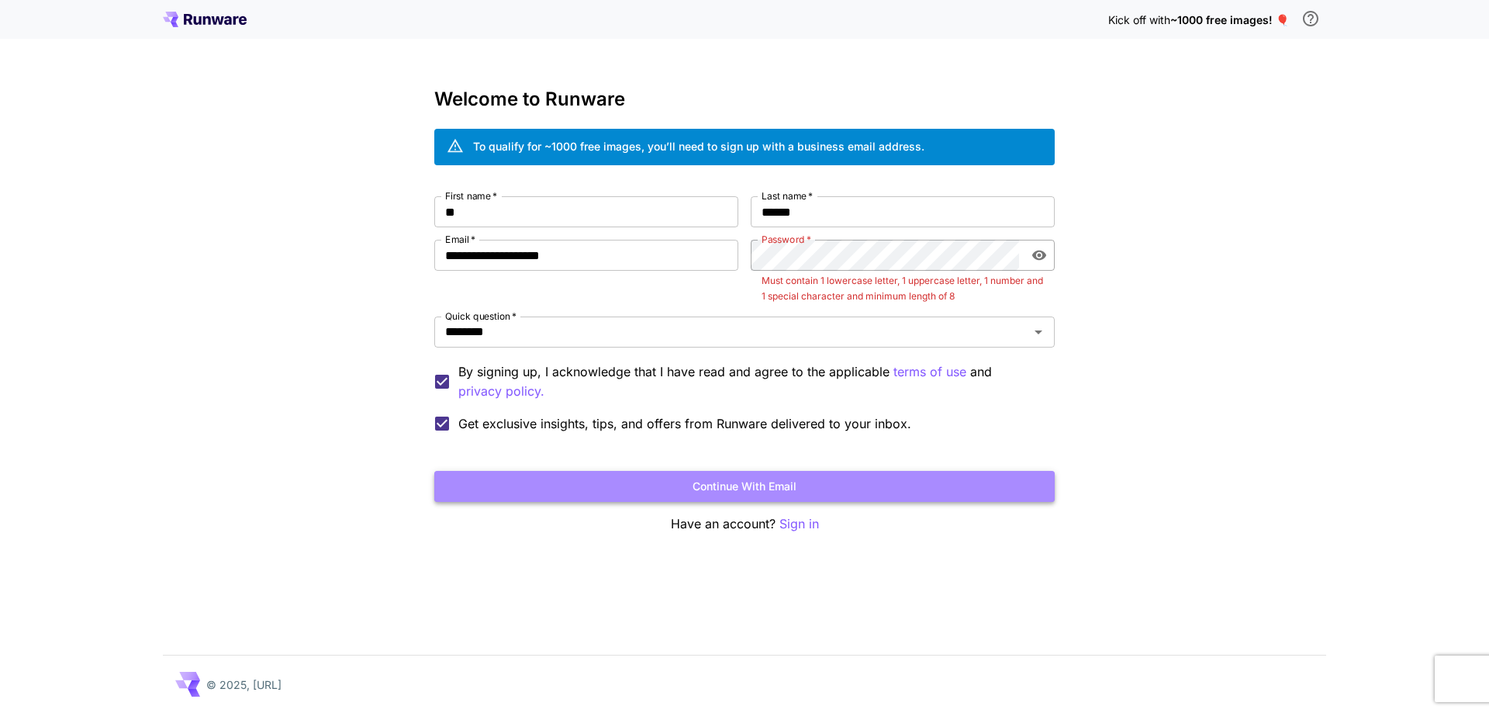
click at [884, 483] on button "Continue with email" at bounding box center [744, 487] width 620 height 32
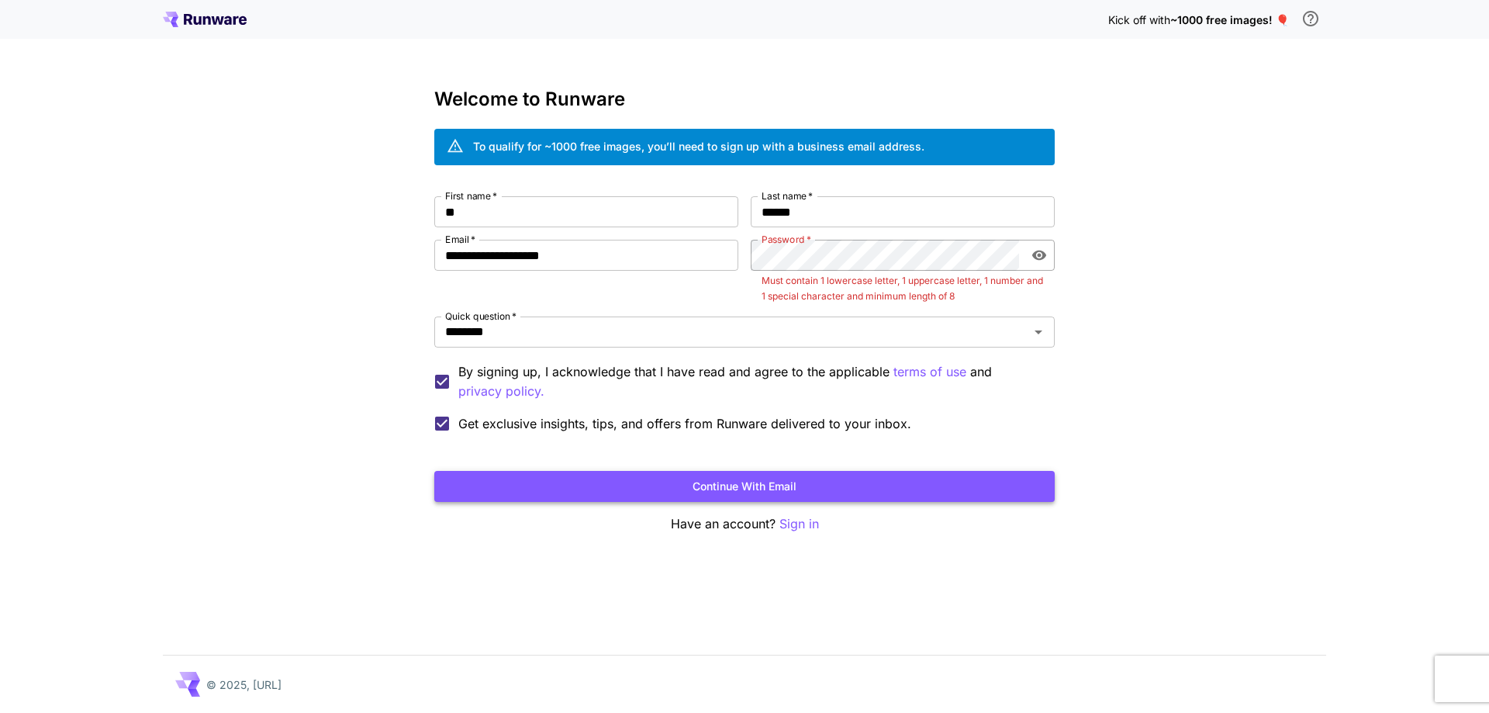
click at [884, 483] on button "Continue with email" at bounding box center [744, 487] width 620 height 32
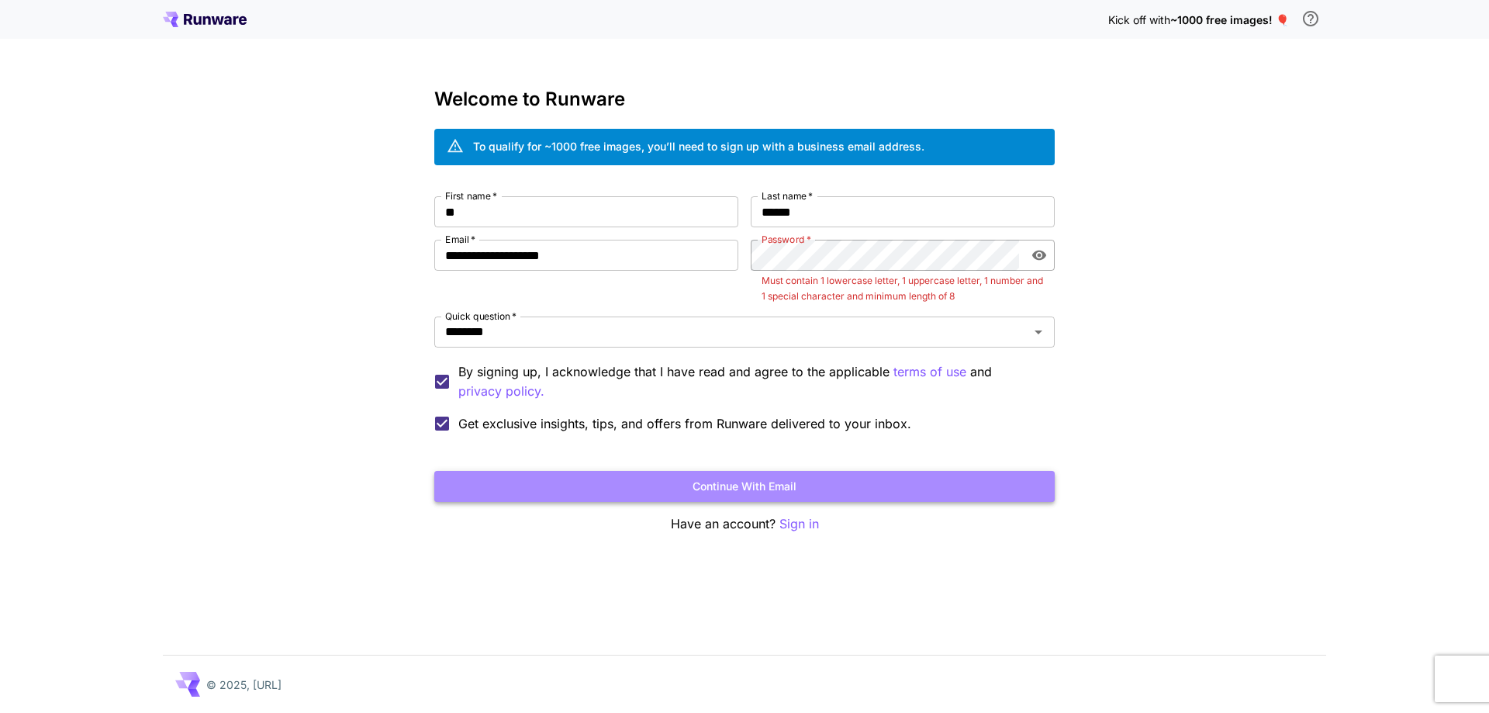
click at [884, 483] on button "Continue with email" at bounding box center [744, 487] width 620 height 32
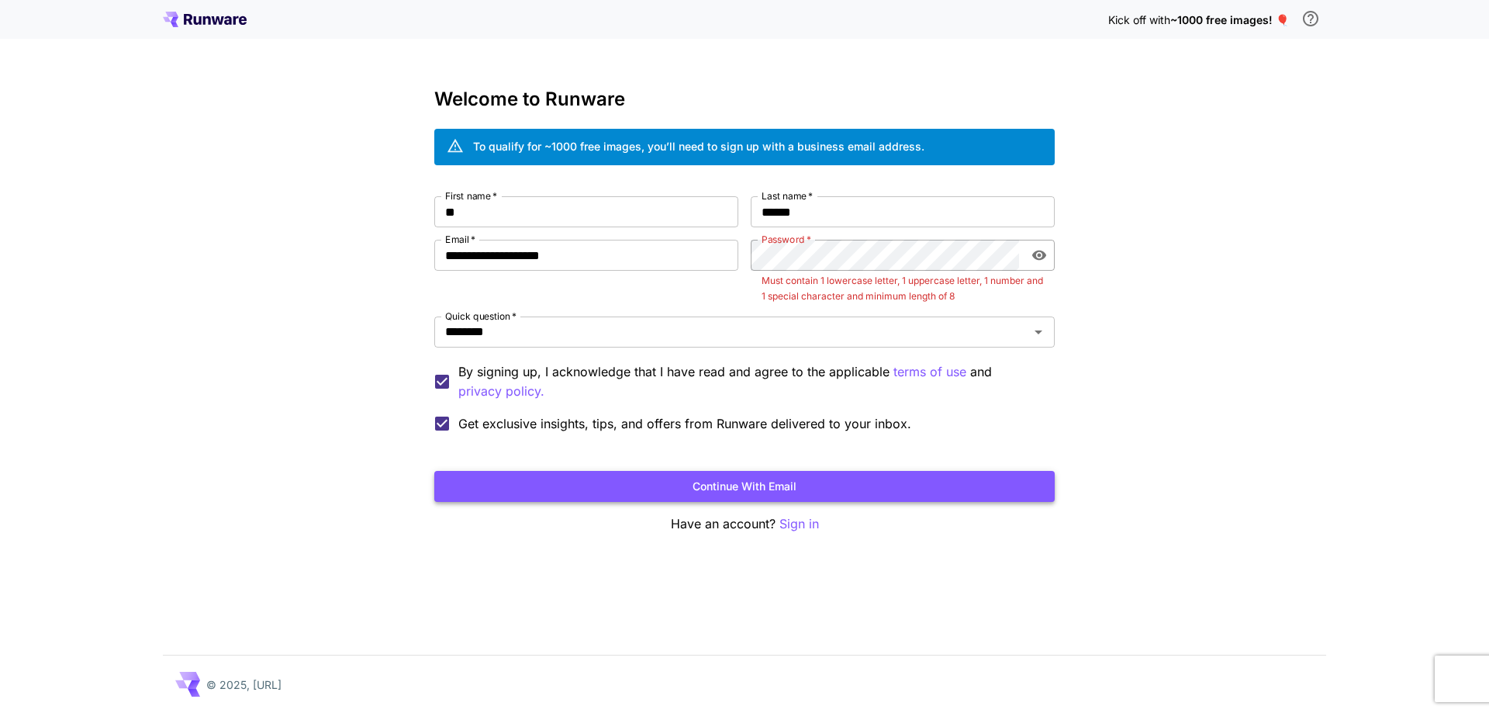
click at [884, 483] on button "Continue with email" at bounding box center [744, 487] width 620 height 32
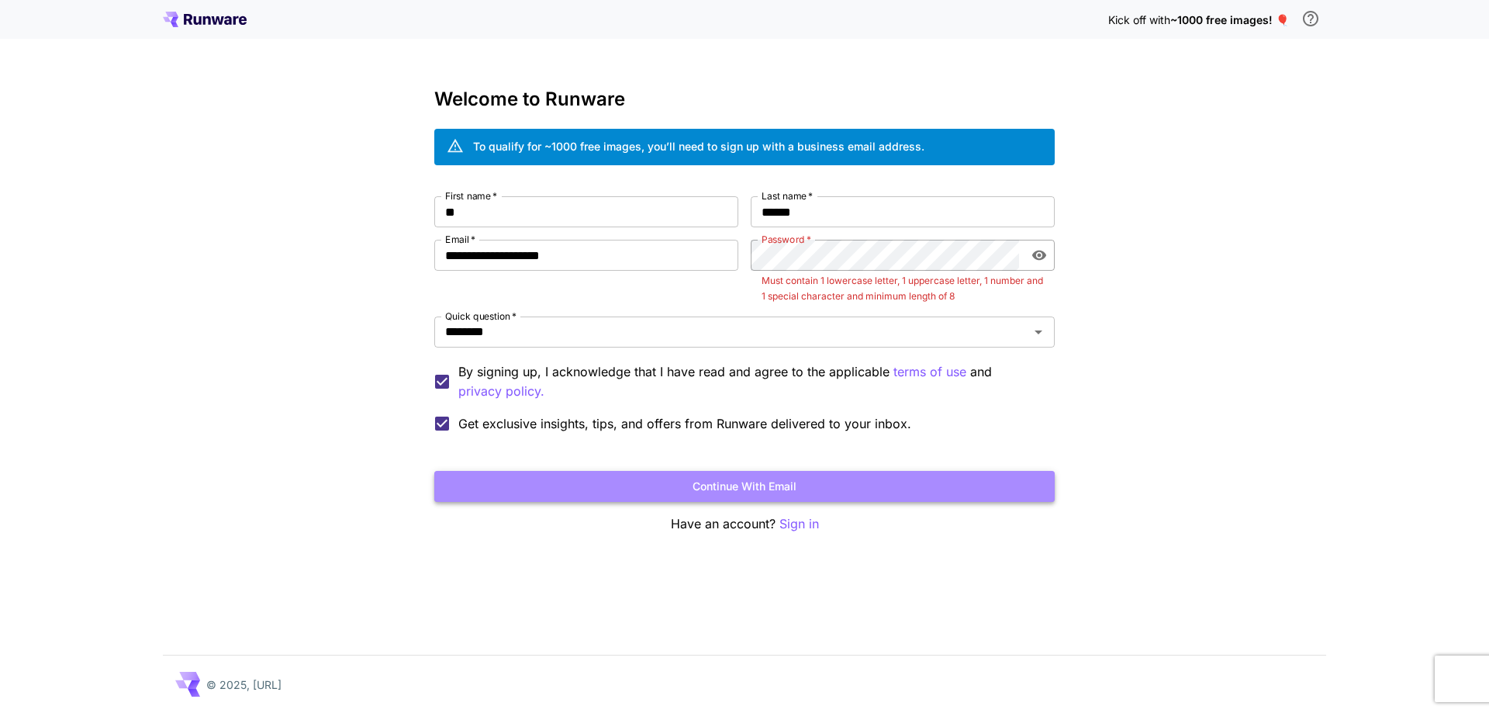
click at [884, 483] on button "Continue with email" at bounding box center [744, 487] width 620 height 32
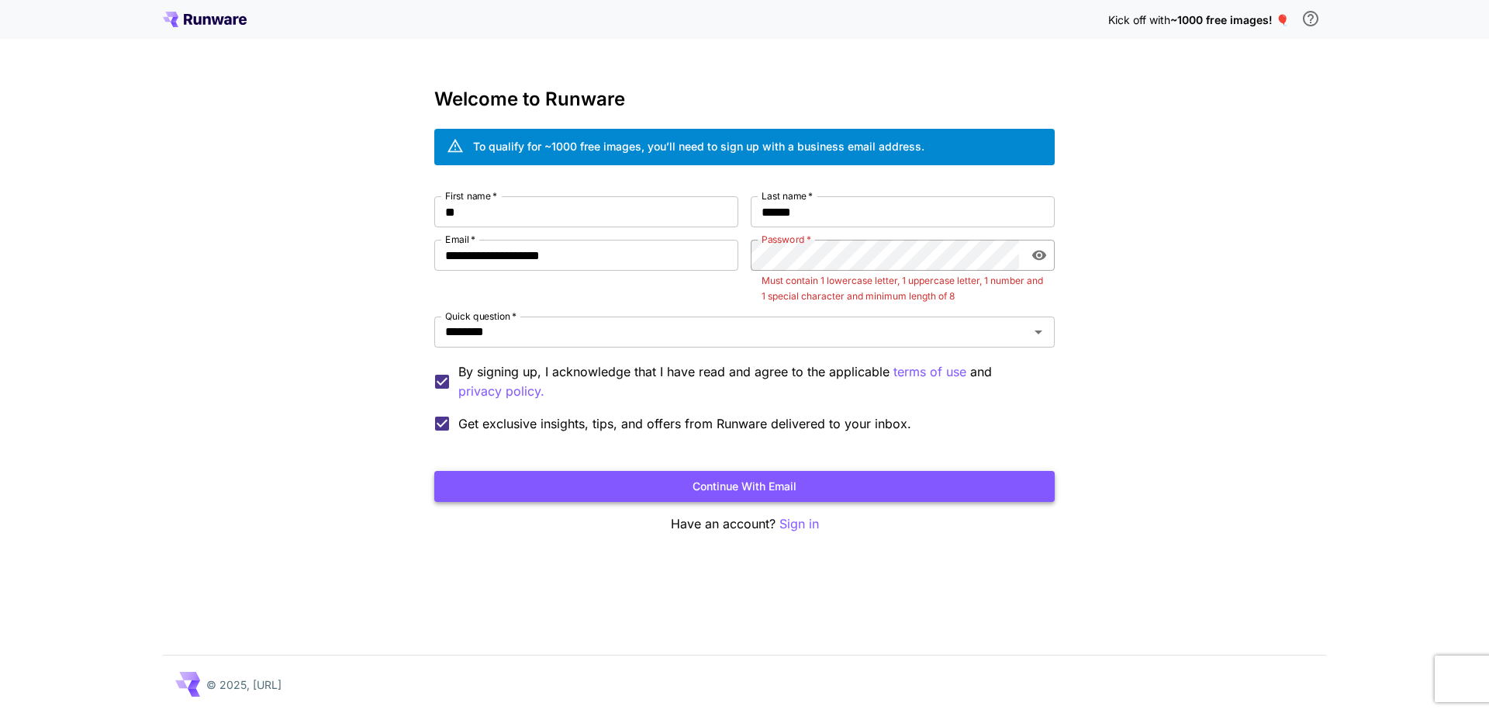
click at [884, 483] on button "Continue with email" at bounding box center [744, 487] width 620 height 32
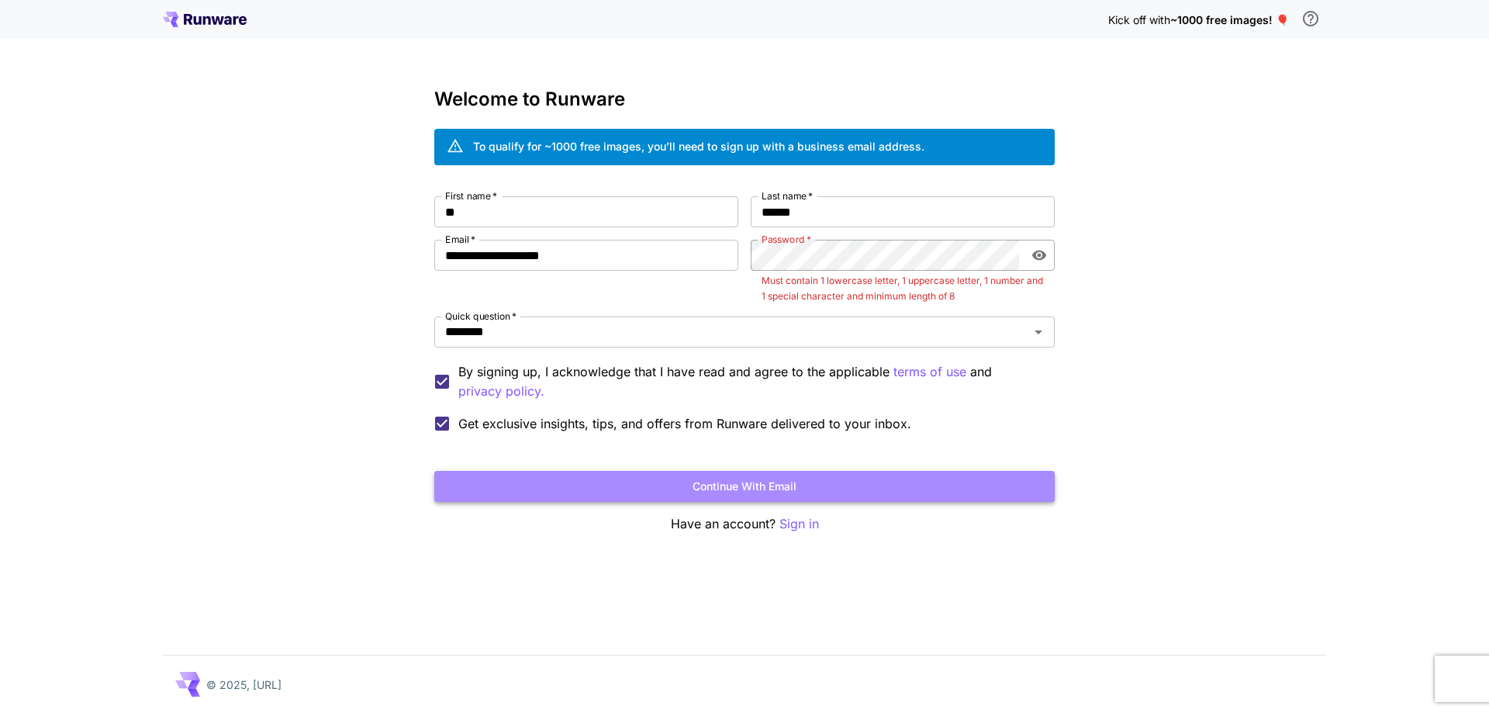
click at [884, 483] on button "Continue with email" at bounding box center [744, 487] width 620 height 32
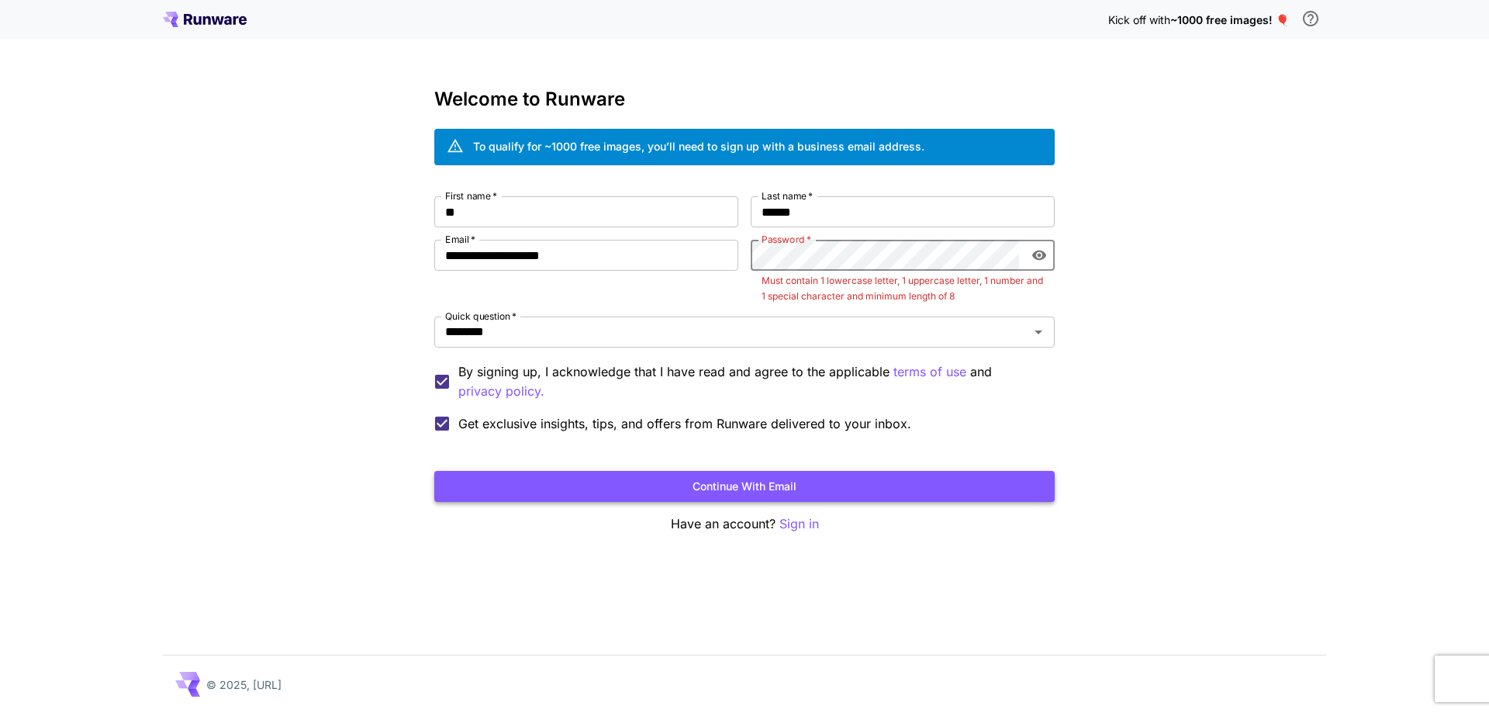
click at [884, 483] on button "Continue with email" at bounding box center [744, 487] width 620 height 32
click at [883, 482] on button "Continue with email" at bounding box center [744, 487] width 620 height 32
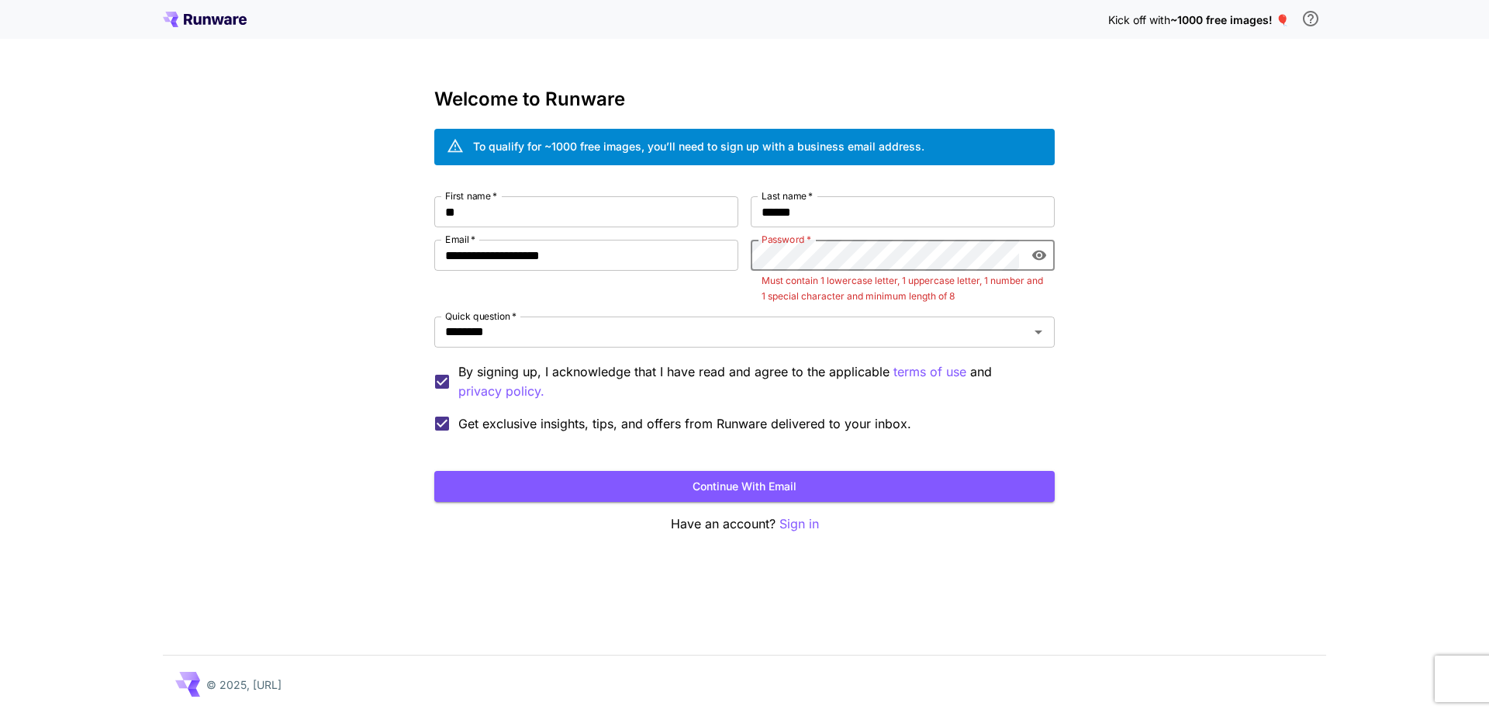
click at [884, 514] on div "**********" at bounding box center [744, 310] width 620 height 445
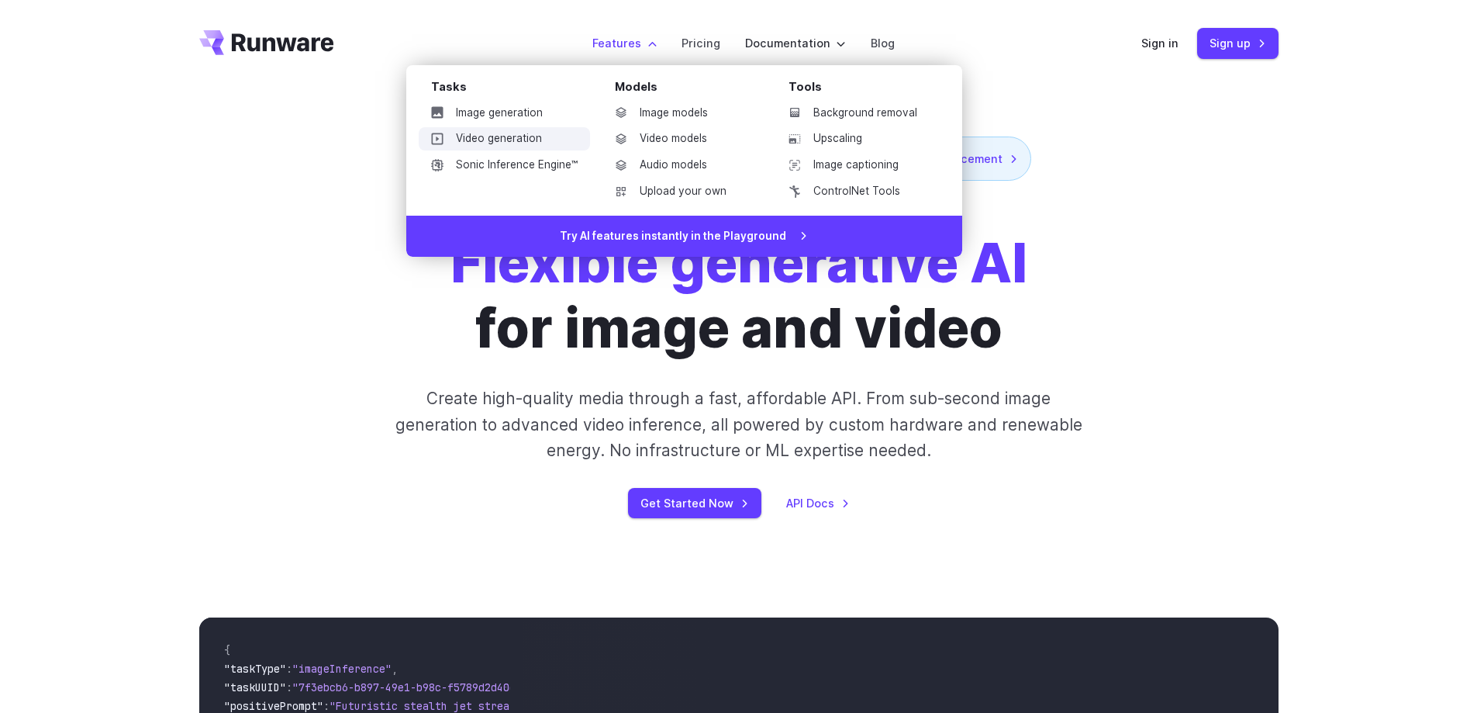
click at [534, 137] on link "Video generation" at bounding box center [504, 138] width 171 height 23
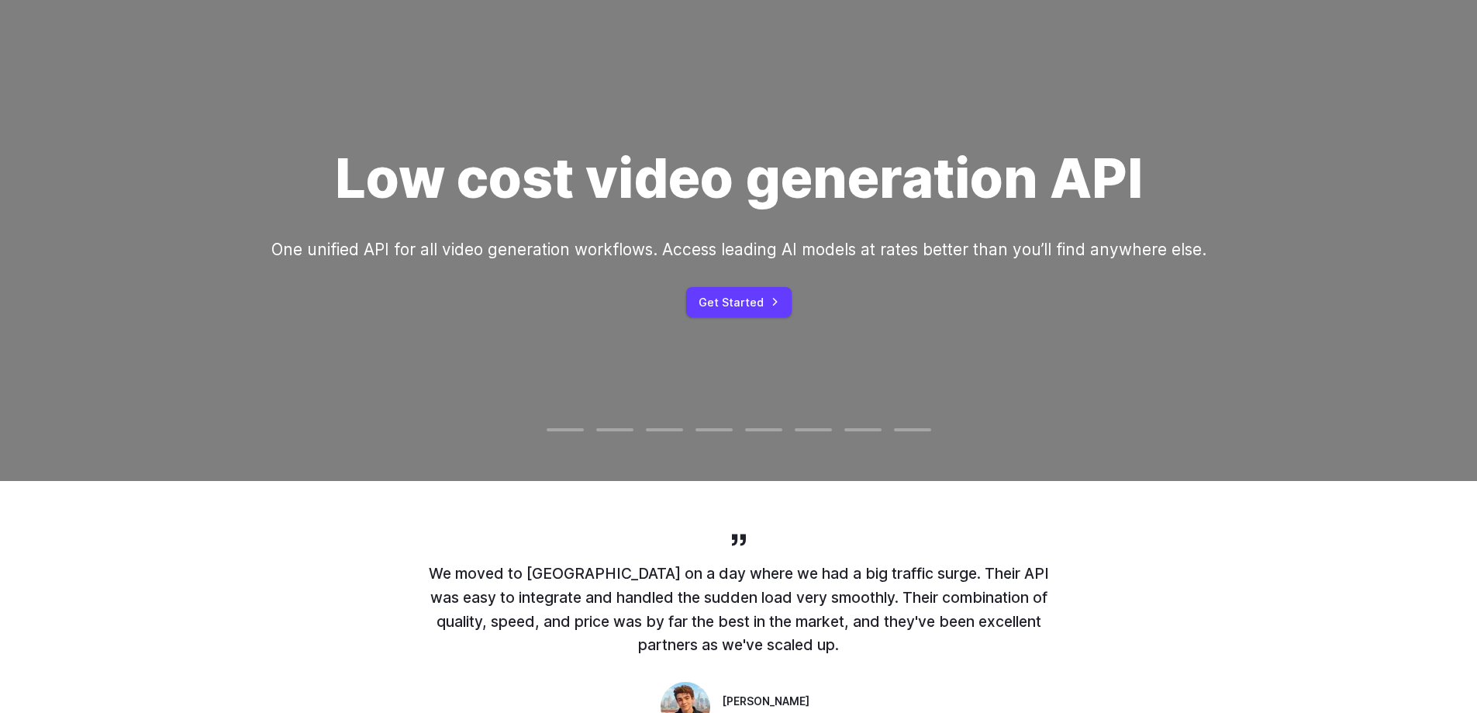
scroll to position [78, 0]
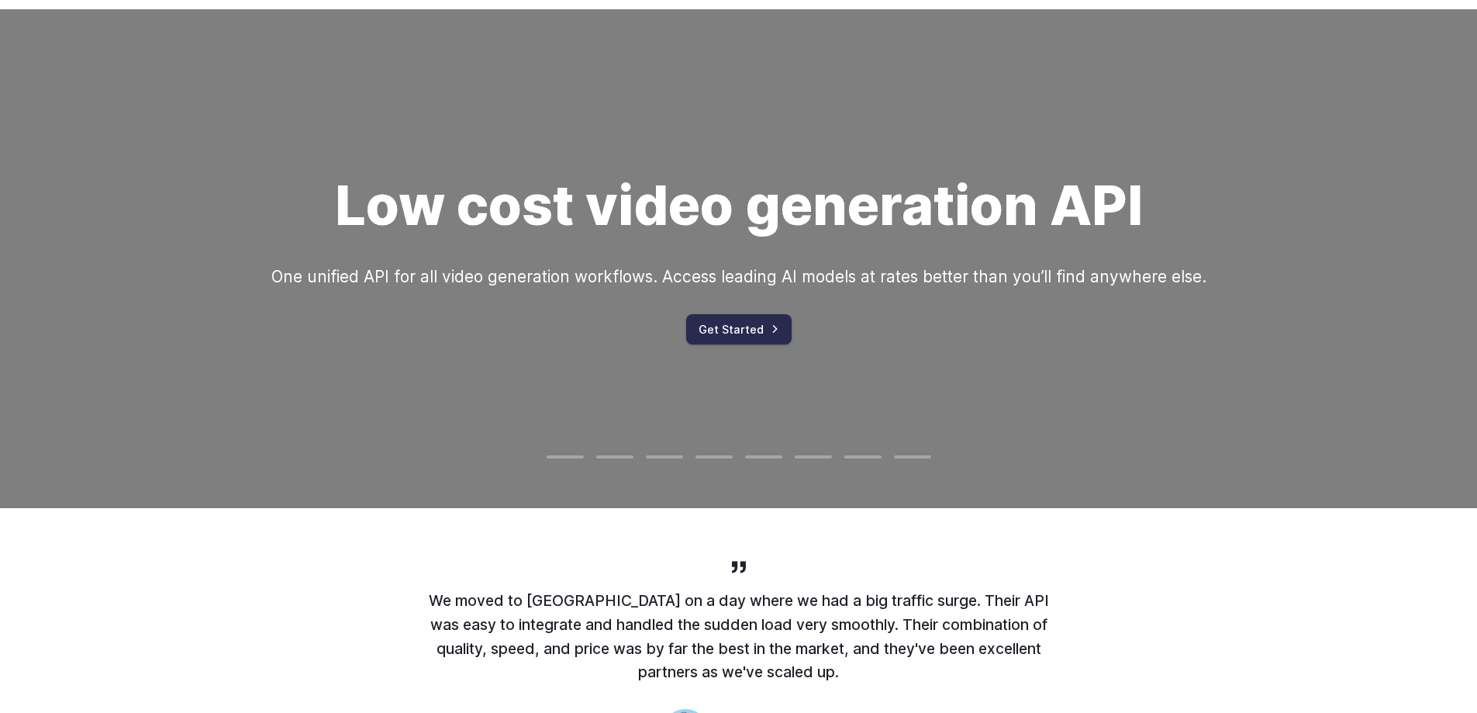
click at [762, 339] on link "Get Started" at bounding box center [738, 329] width 105 height 30
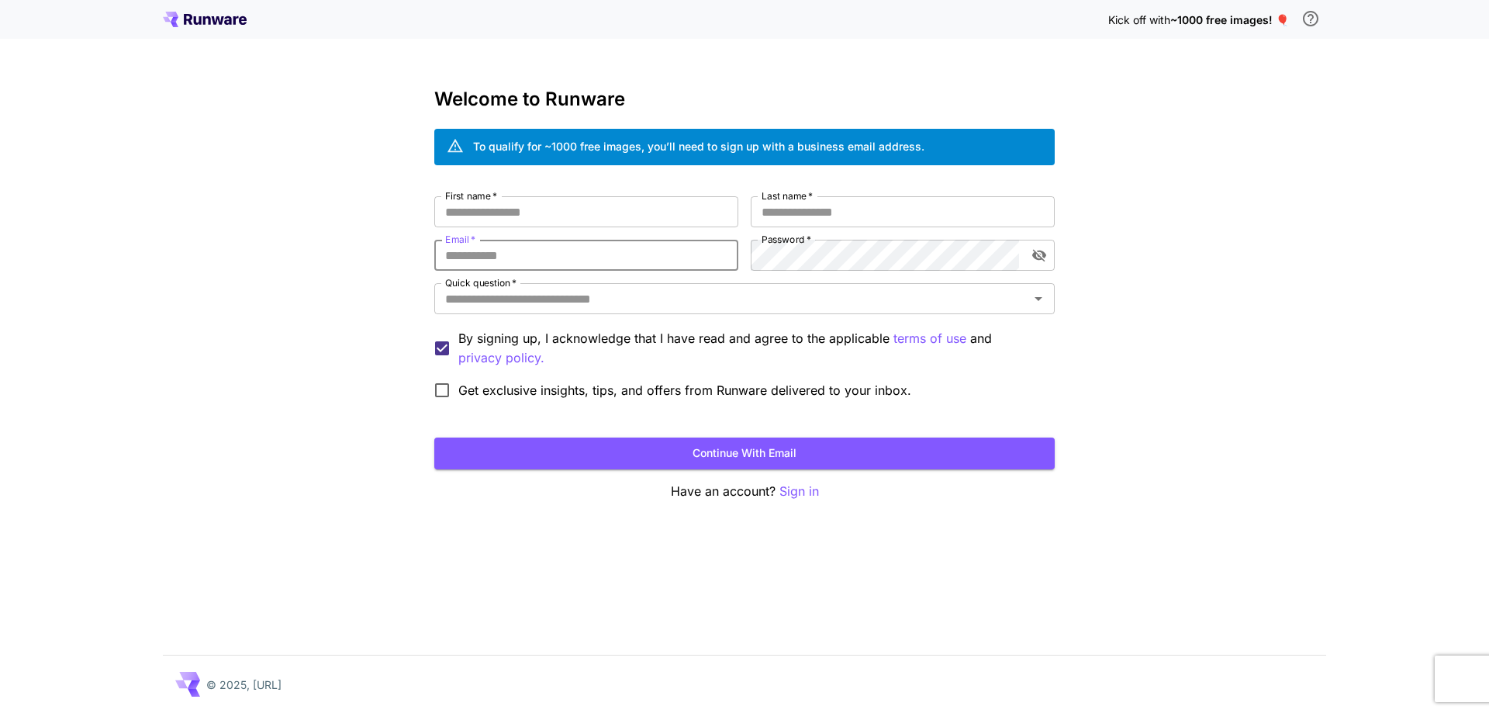
click at [725, 264] on input "Email   *" at bounding box center [586, 255] width 304 height 31
click at [721, 259] on input "Email   *" at bounding box center [586, 255] width 304 height 31
click at [710, 212] on input "First name   *" at bounding box center [586, 211] width 304 height 31
